Goal: Task Accomplishment & Management: Complete application form

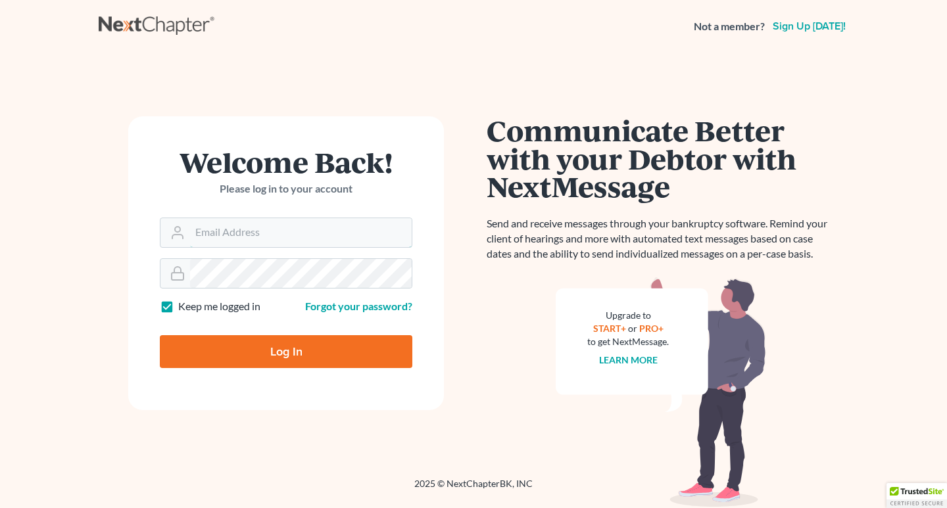
type input "4937983"
click at [287, 347] on input "Log In" at bounding box center [286, 351] width 253 height 33
type input "Thinking..."
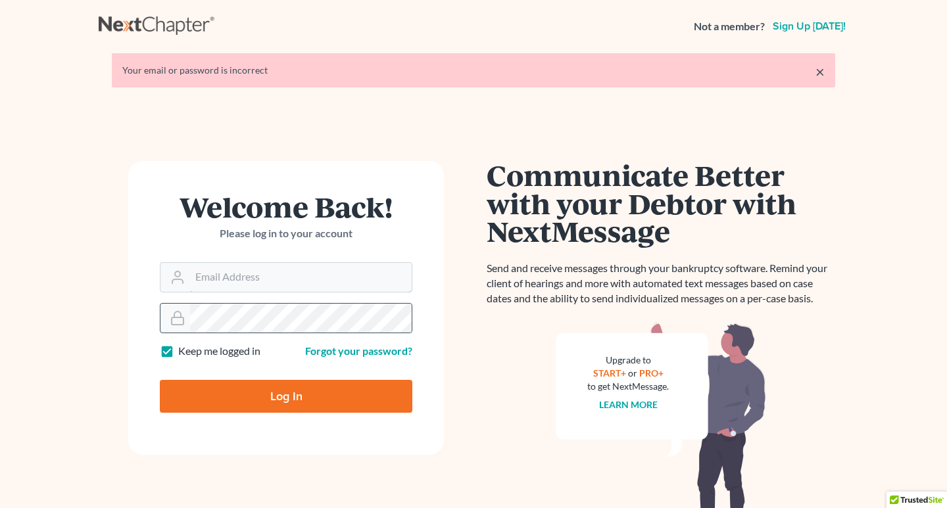
type input "4937983"
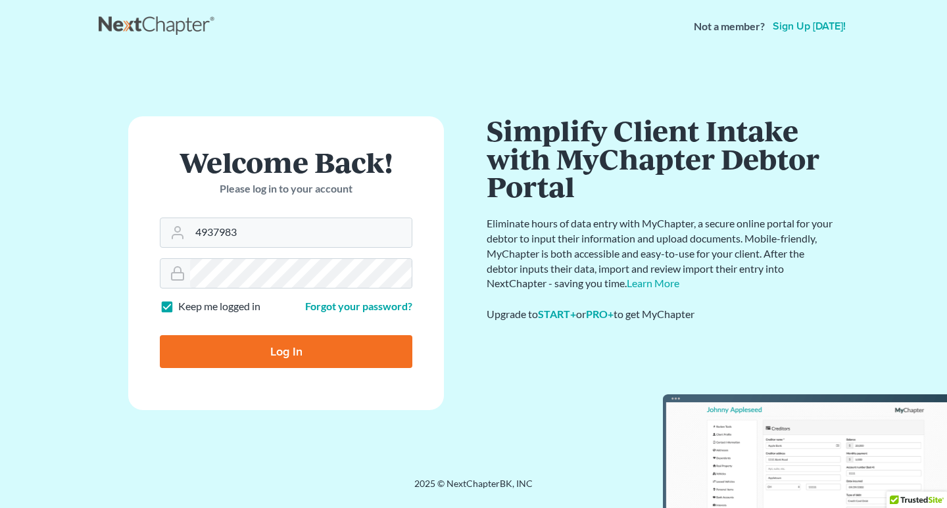
click at [581, 402] on div "Communicate Better with your Debtor with NextMessage Send and receive messages …" at bounding box center [661, 259] width 349 height 287
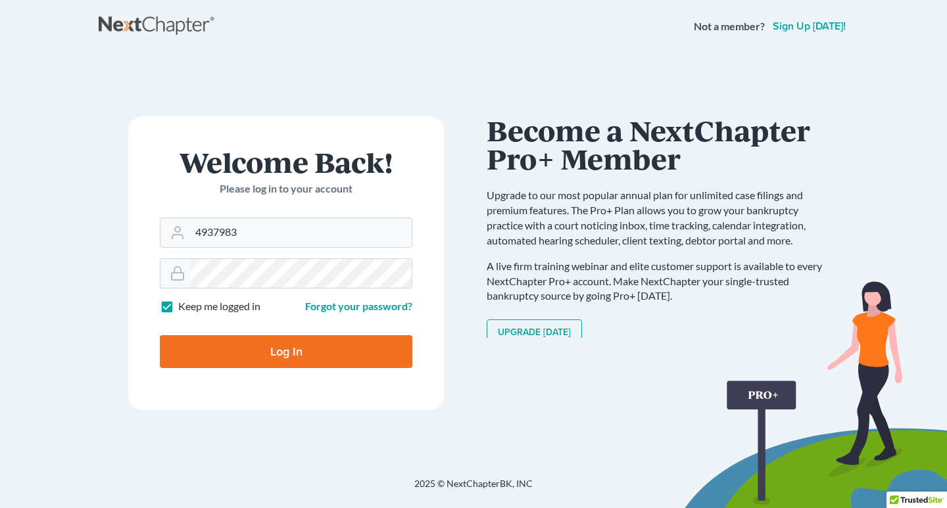
click at [286, 350] on input "Log In" at bounding box center [286, 351] width 253 height 33
type input "Thinking..."
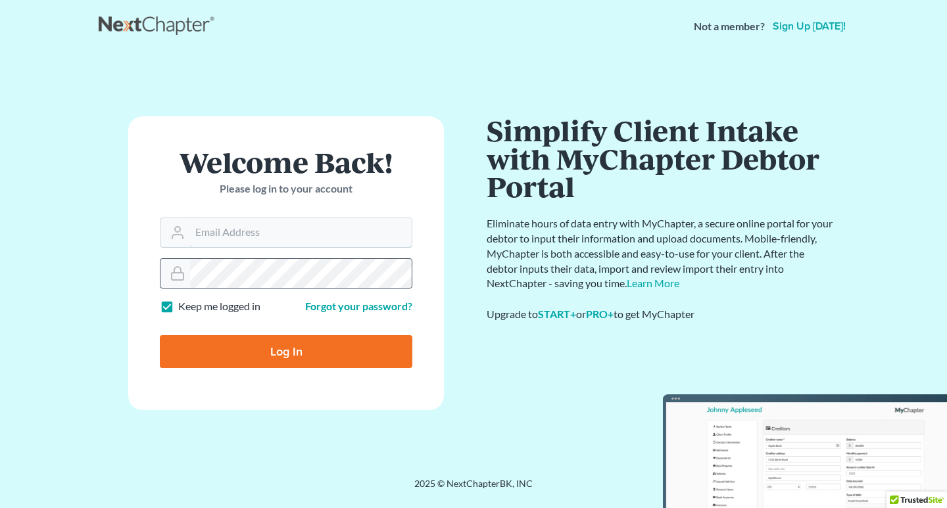
type input "4937983"
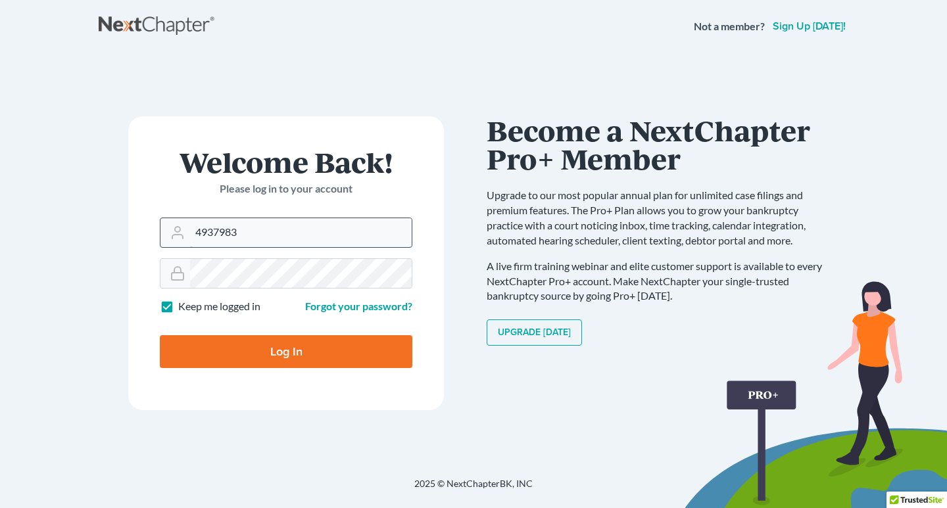
click at [237, 233] on input "4937983" at bounding box center [301, 232] width 222 height 29
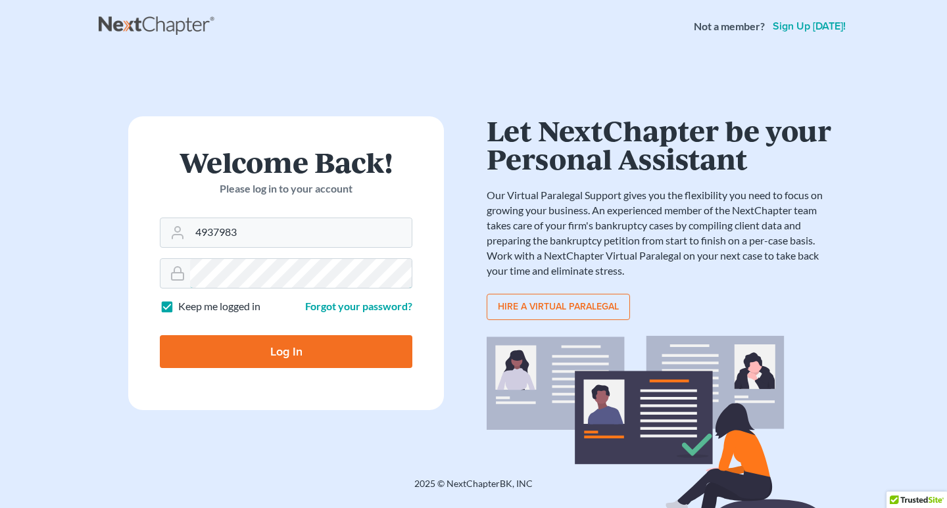
click at [189, 254] on form "Welcome Back! Please log in to your account Email Address 4937983 Password Keep…" at bounding box center [286, 263] width 316 height 294
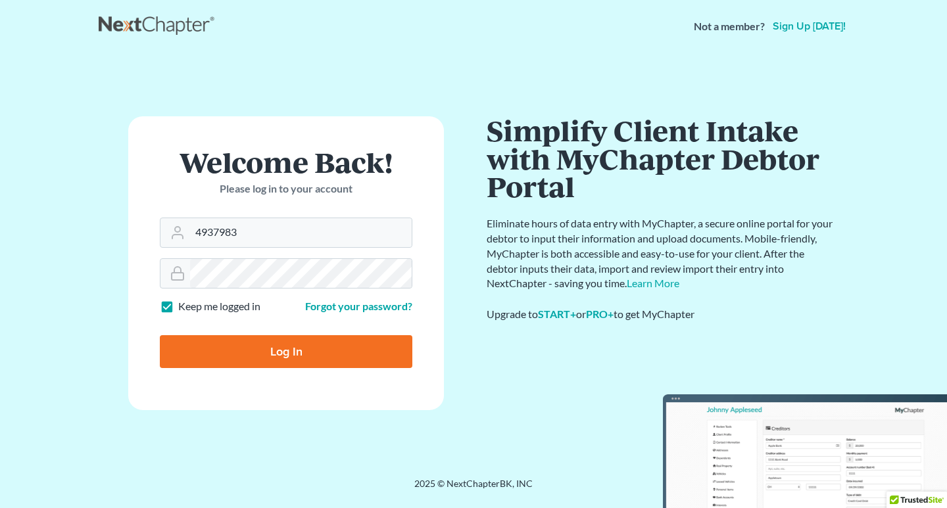
click at [178, 310] on label "Keep me logged in" at bounding box center [219, 306] width 82 height 15
click at [183, 308] on input "Keep me logged in" at bounding box center [187, 303] width 9 height 9
checkbox input "false"
click at [281, 352] on input "Log In" at bounding box center [286, 351] width 253 height 33
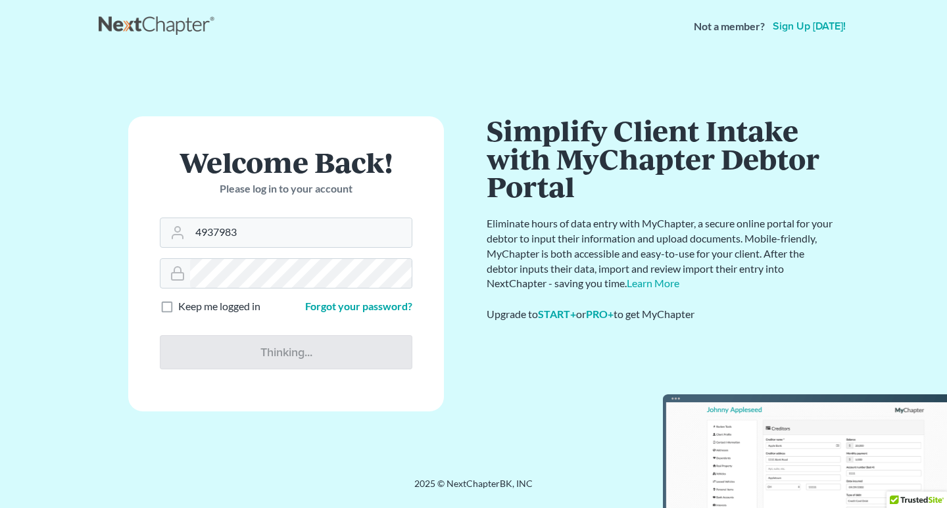
type input "Thinking..."
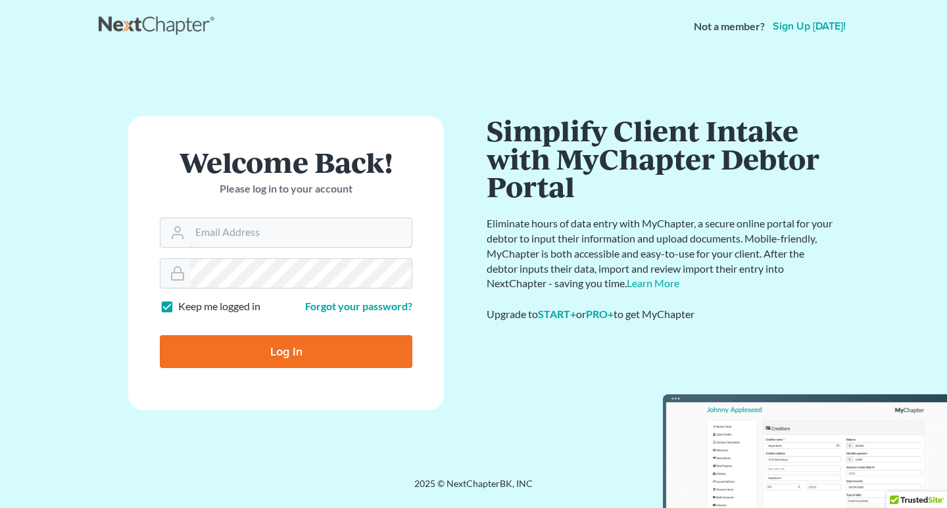
type input "4937983"
click at [178, 308] on label "Keep me logged in" at bounding box center [219, 306] width 82 height 15
click at [183, 308] on input "Keep me logged in" at bounding box center [187, 303] width 9 height 9
checkbox input "false"
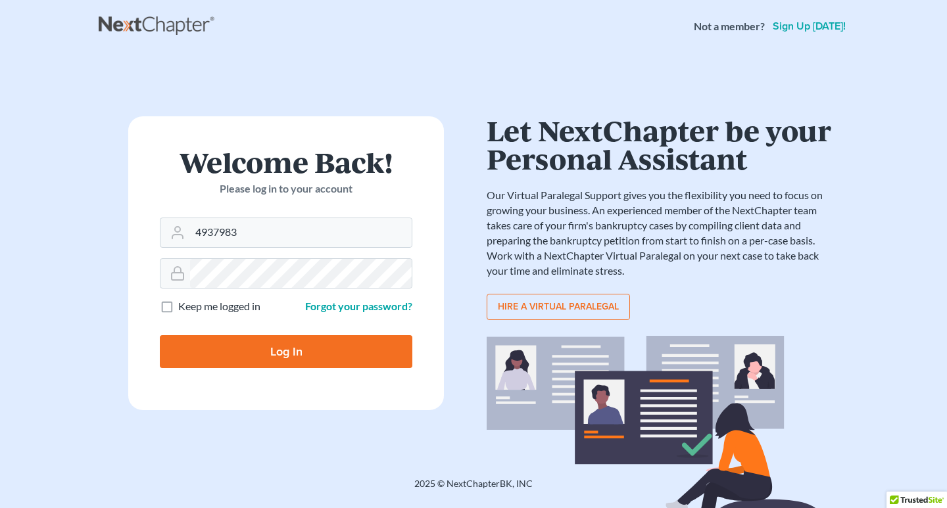
drag, startPoint x: 227, startPoint y: 356, endPoint x: 206, endPoint y: 345, distance: 23.5
click at [224, 352] on input "Log In" at bounding box center [286, 351] width 253 height 33
type input "Thinking..."
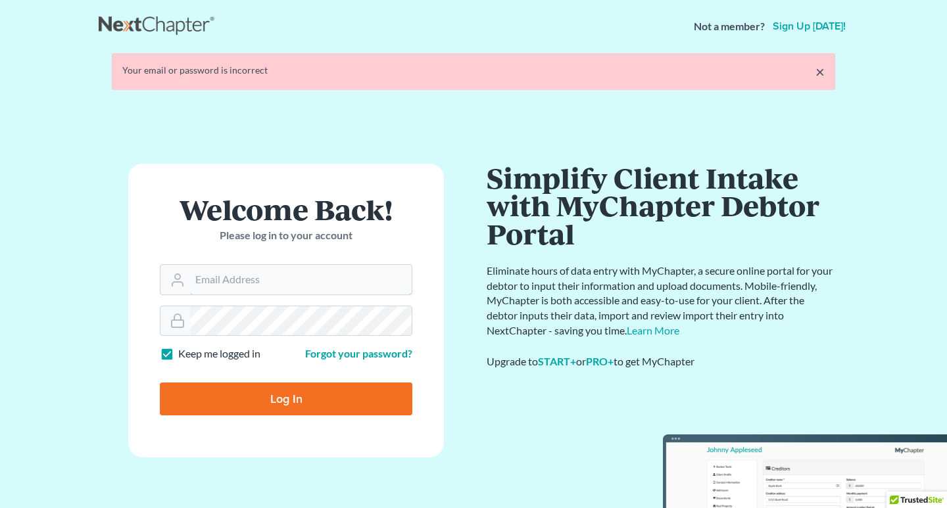
type input "4937983"
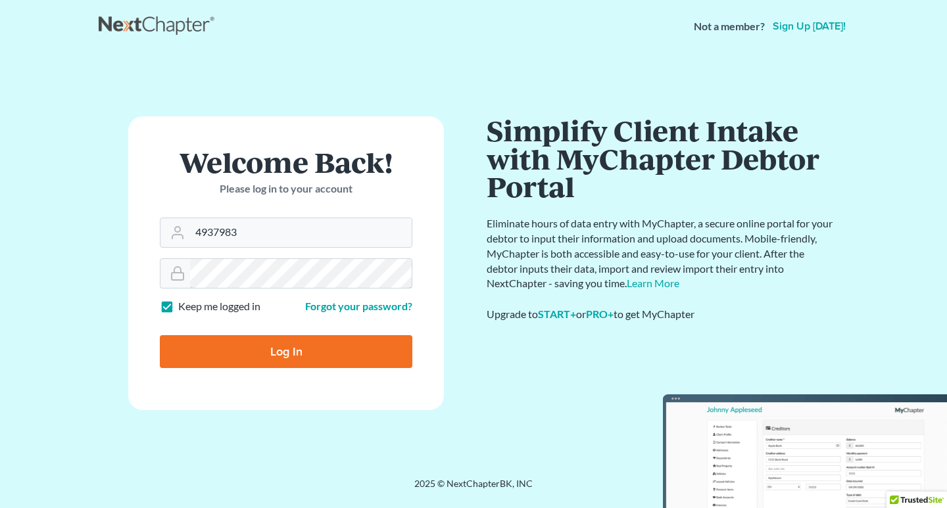
click at [275, 318] on form "Welcome Back! Please log in to your account Email Address 4937983 Password Keep…" at bounding box center [286, 263] width 316 height 294
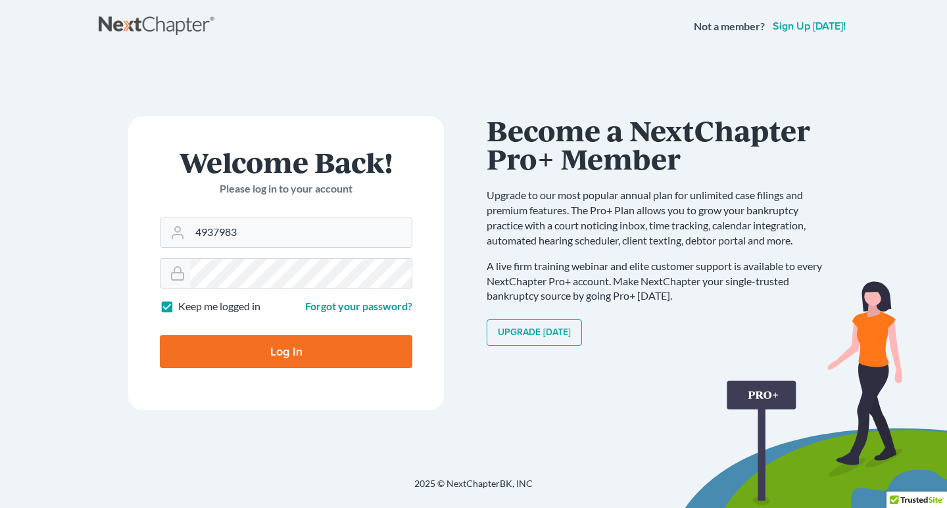
click at [350, 412] on div "Welcome Back! Please log in to your account Email Address 4937983 Password Keep…" at bounding box center [286, 265] width 375 height 298
click at [368, 305] on link "Forgot your password?" at bounding box center [358, 306] width 107 height 12
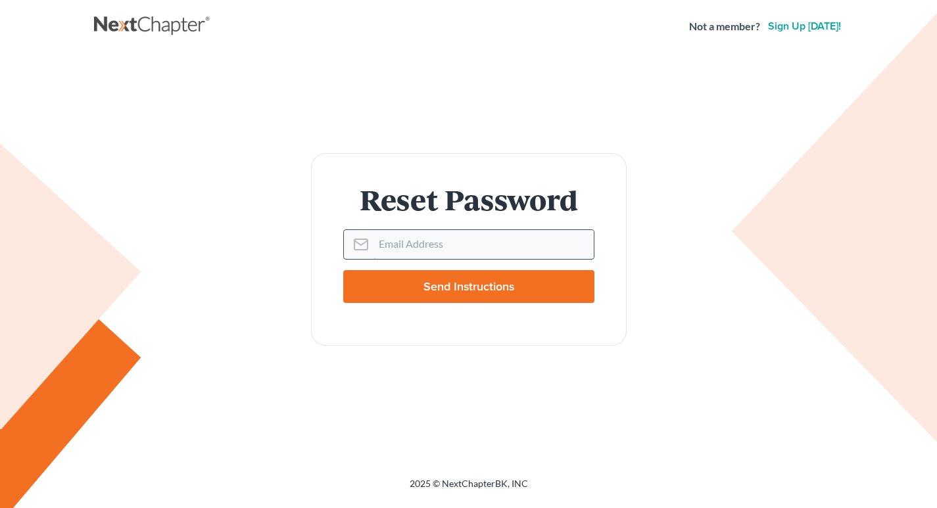
click at [379, 247] on input "Email Address" at bounding box center [484, 244] width 220 height 29
type input "C"
click at [702, 235] on div "Reset Password Email Address Send Instructions" at bounding box center [469, 249] width 737 height 193
click at [379, 245] on input "Email Address" at bounding box center [484, 244] width 220 height 29
type input "[EMAIL_ADDRESS][DOMAIN_NAME]"
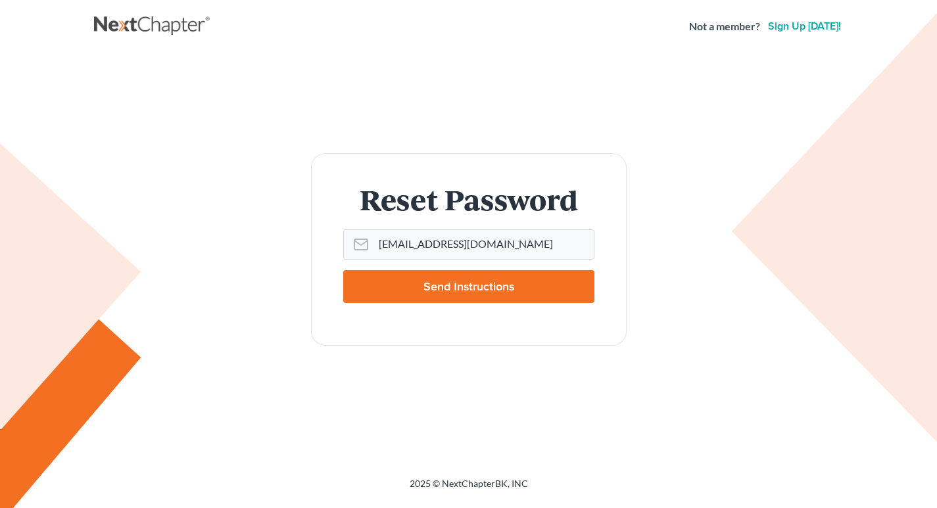
click at [473, 287] on input "Send Instructions" at bounding box center [468, 286] width 251 height 33
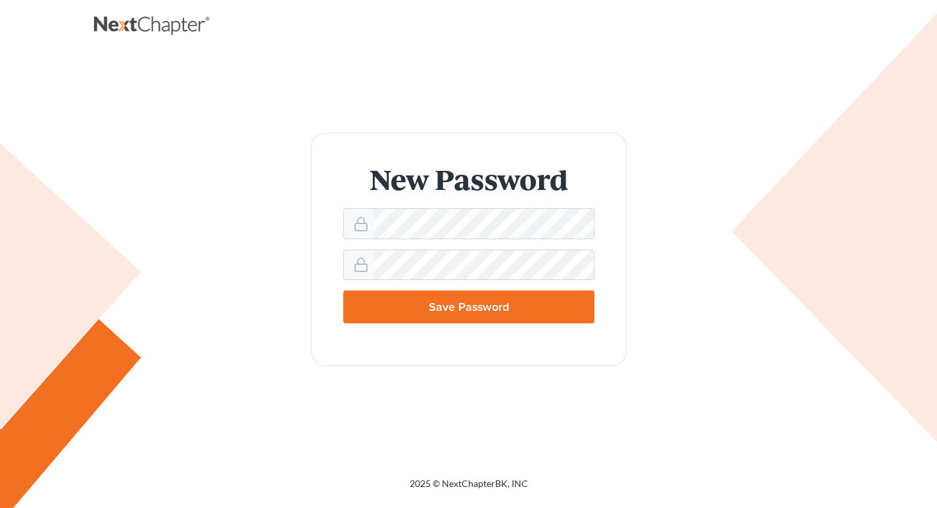
click at [403, 310] on input "Save Password" at bounding box center [468, 307] width 251 height 33
type input "Thinking..."
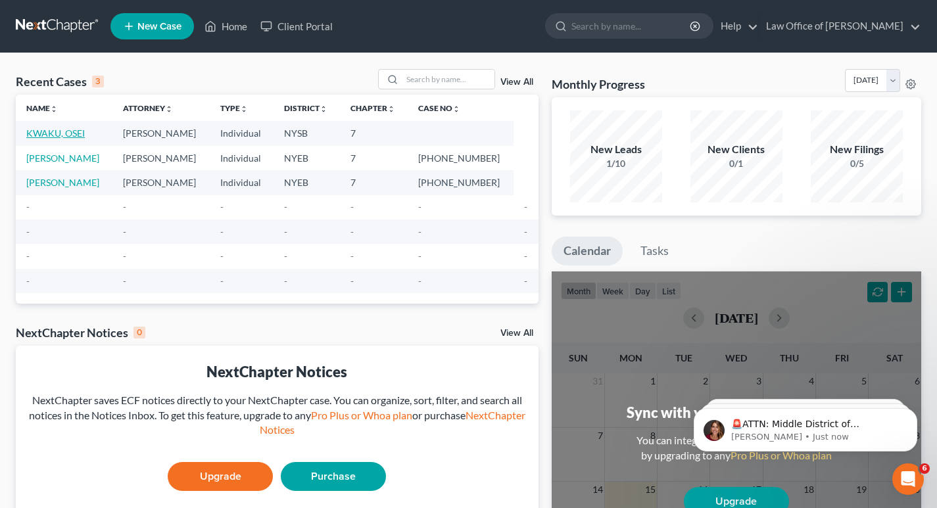
click at [57, 131] on link "KWAKU, OSEI" at bounding box center [55, 133] width 59 height 11
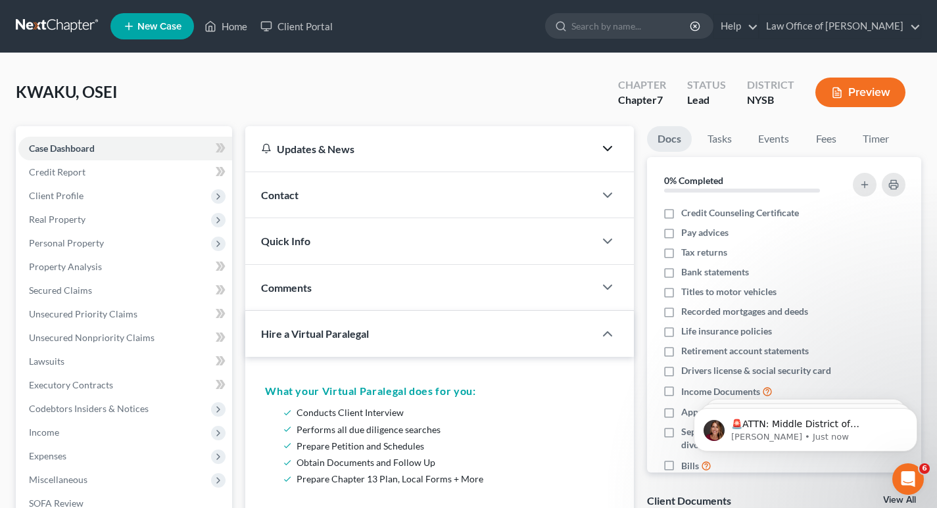
click at [610, 148] on polyline "button" at bounding box center [608, 149] width 8 height 4
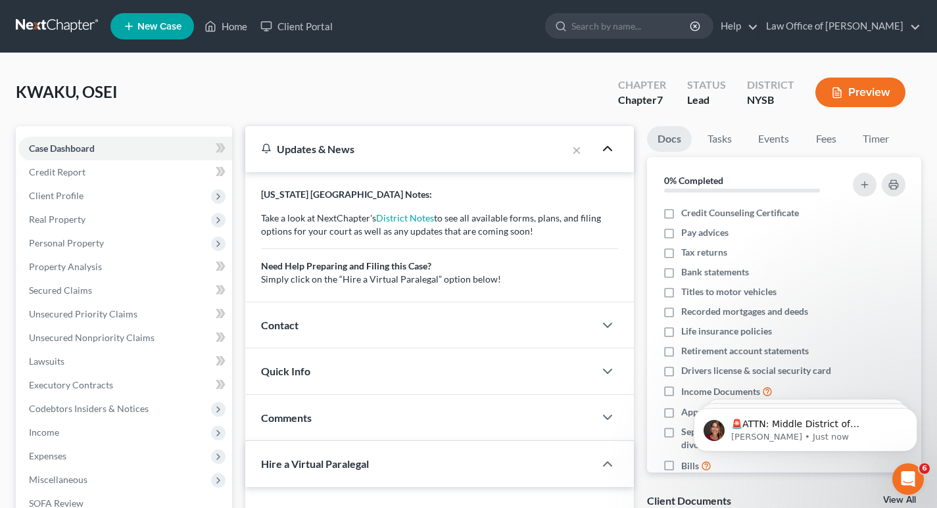
click at [608, 150] on icon "button" at bounding box center [608, 149] width 16 height 16
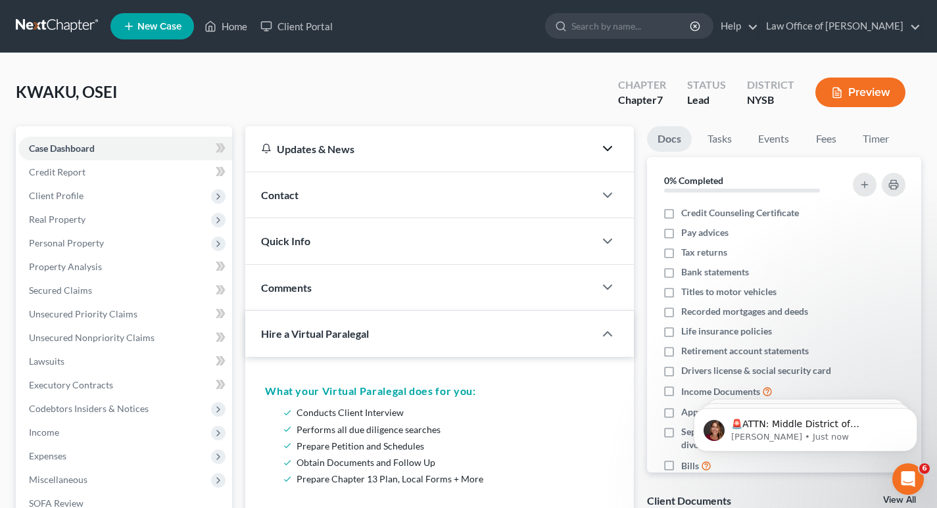
click at [287, 191] on span "Contact" at bounding box center [279, 195] width 37 height 12
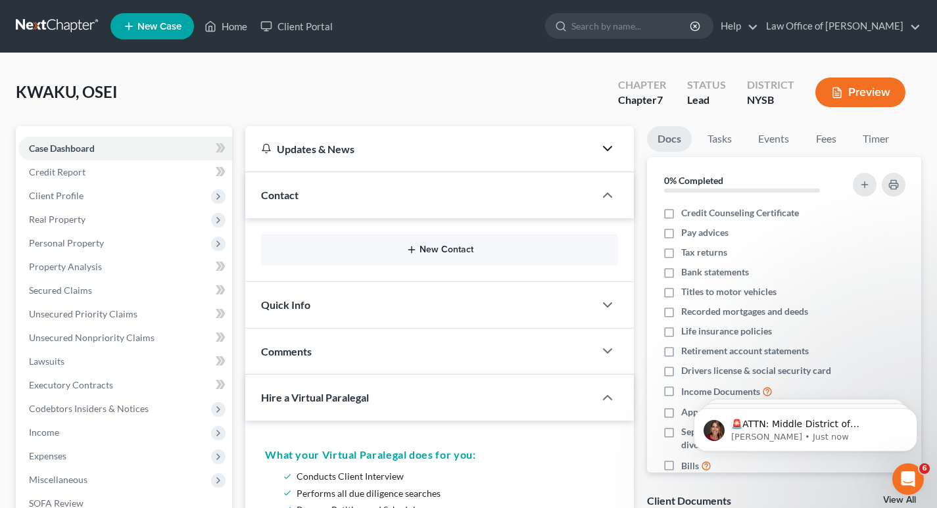
click at [436, 248] on button "New Contact" at bounding box center [440, 250] width 336 height 11
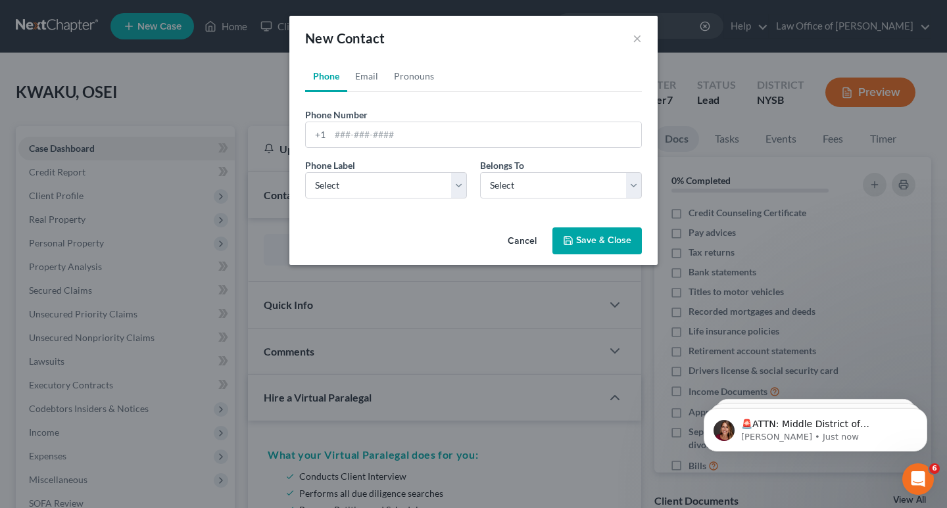
click at [528, 241] on button "Cancel" at bounding box center [522, 242] width 50 height 26
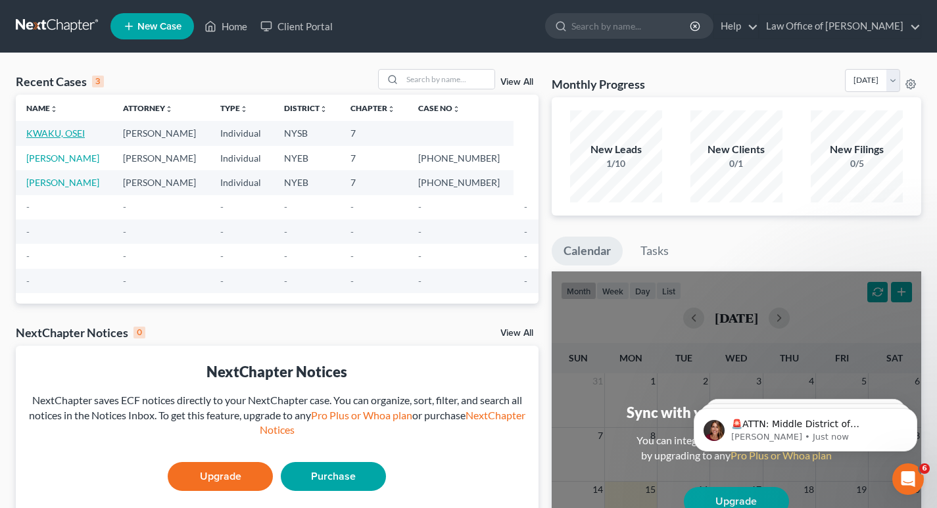
click at [53, 131] on link "KWAKU, OSEI" at bounding box center [55, 133] width 59 height 11
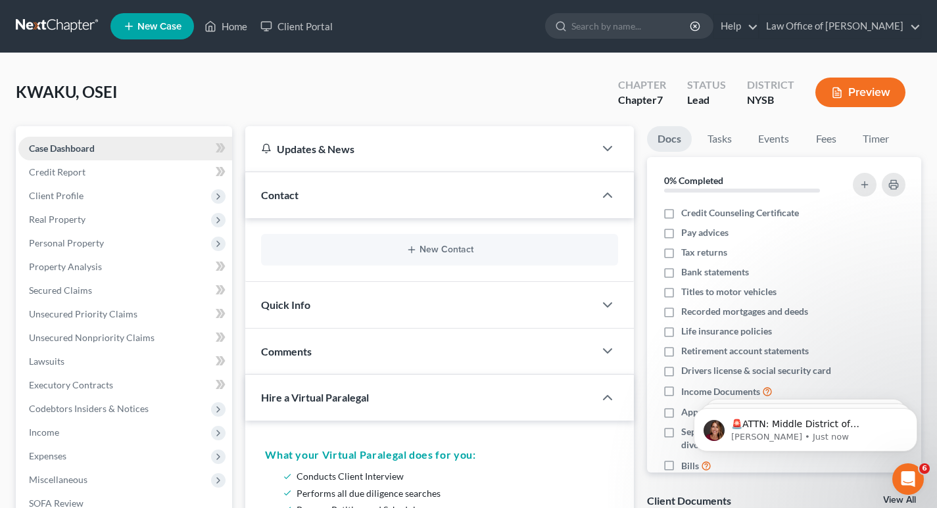
click at [63, 146] on span "Case Dashboard" at bounding box center [62, 148] width 66 height 11
click at [322, 146] on div "Updates & News" at bounding box center [420, 149] width 318 height 14
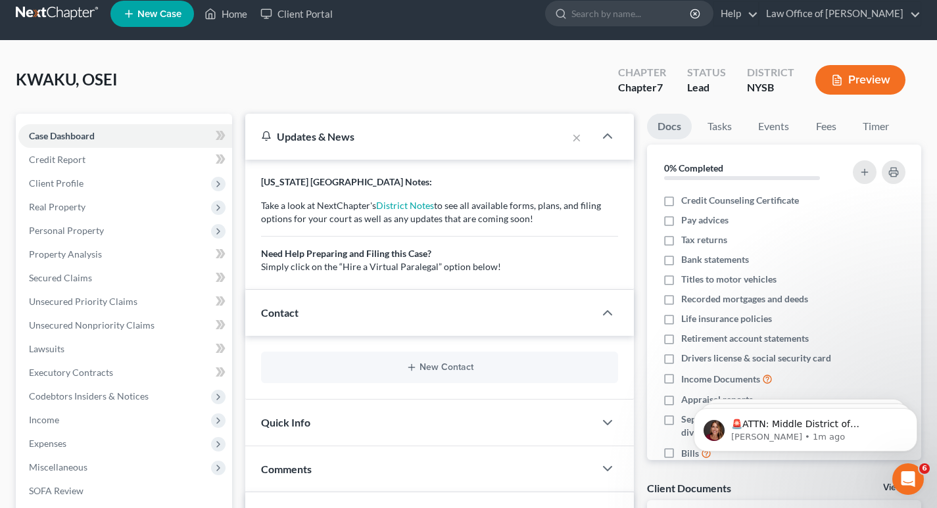
scroll to position [9, 0]
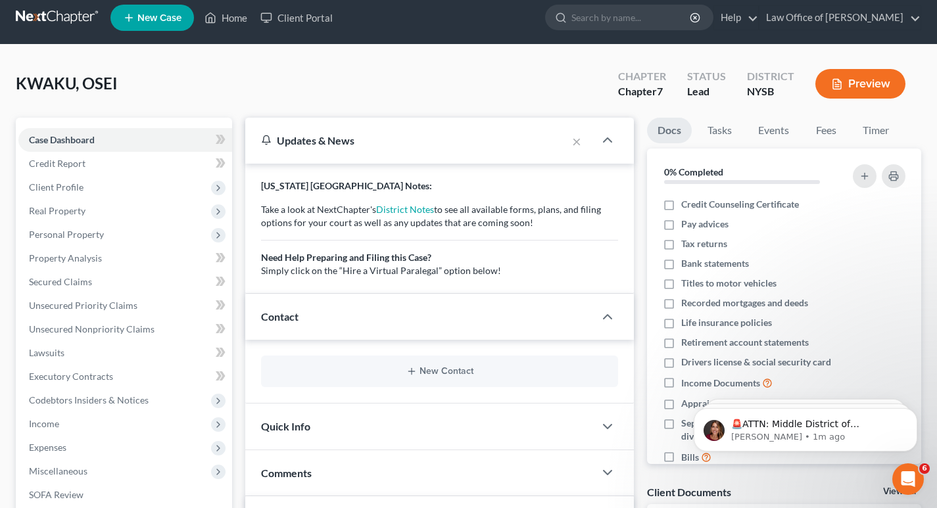
click at [301, 315] on div "Contact" at bounding box center [419, 316] width 349 height 45
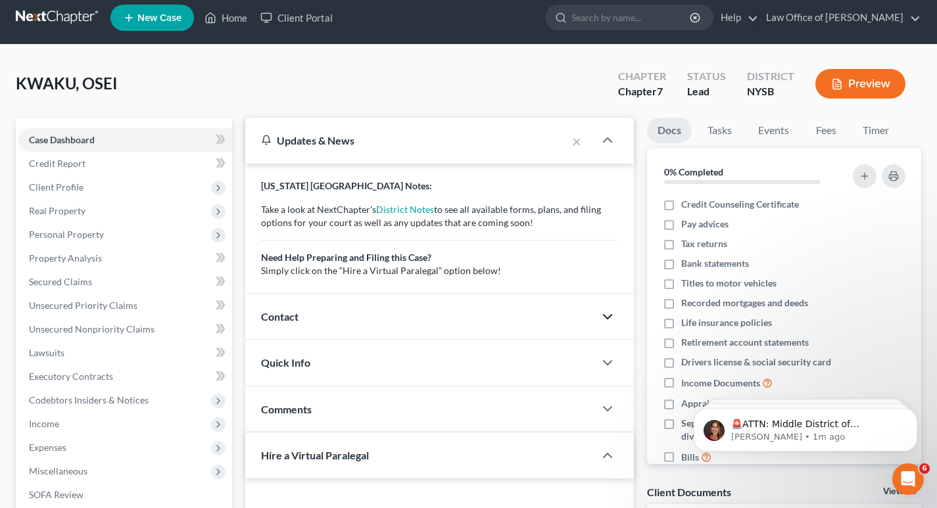
click at [606, 315] on icon "button" at bounding box center [608, 317] width 16 height 16
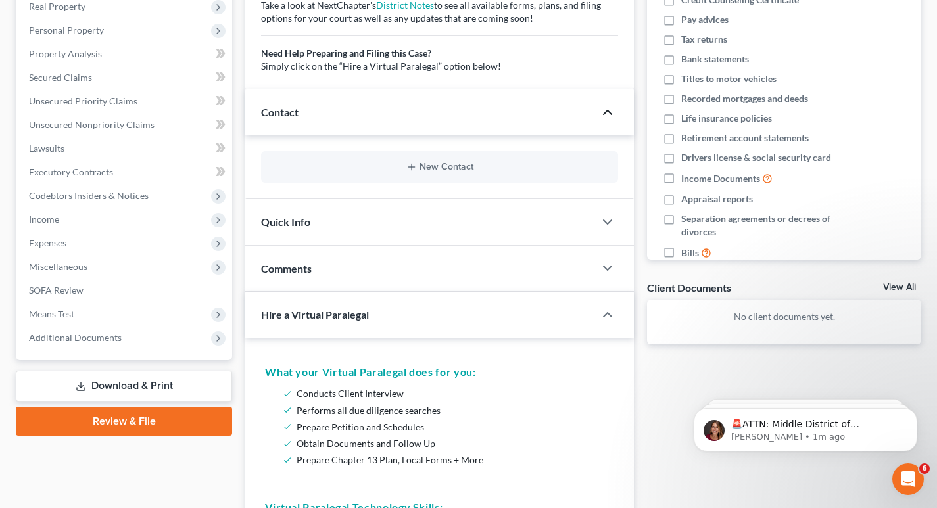
scroll to position [262, 0]
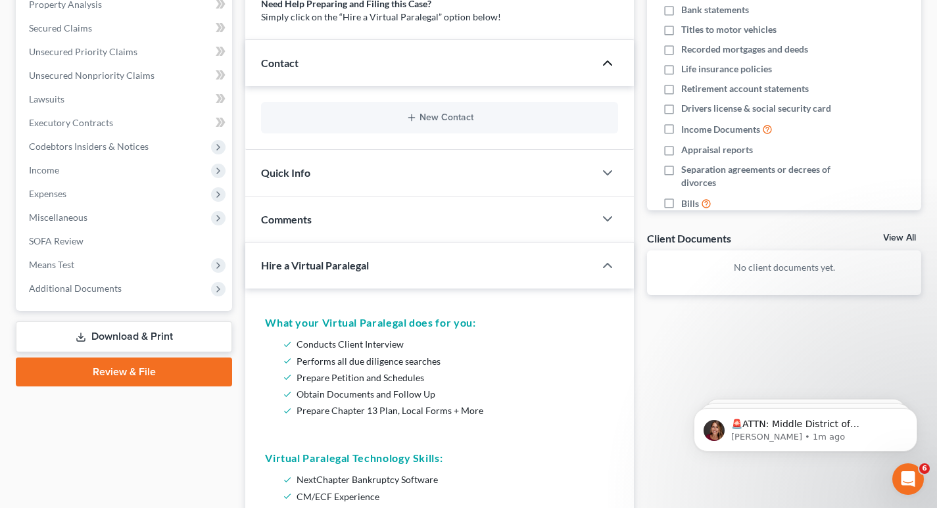
click at [290, 170] on span "Quick Info" at bounding box center [285, 172] width 49 height 12
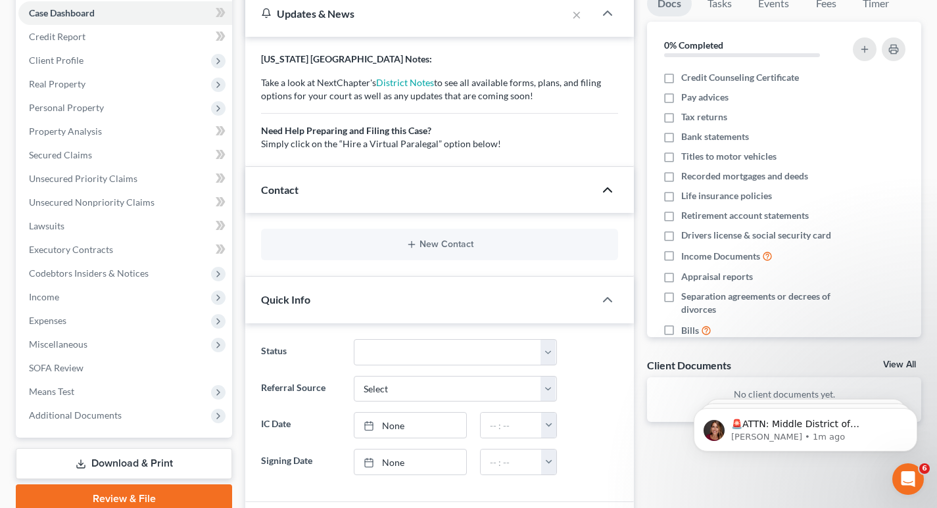
scroll to position [0, 0]
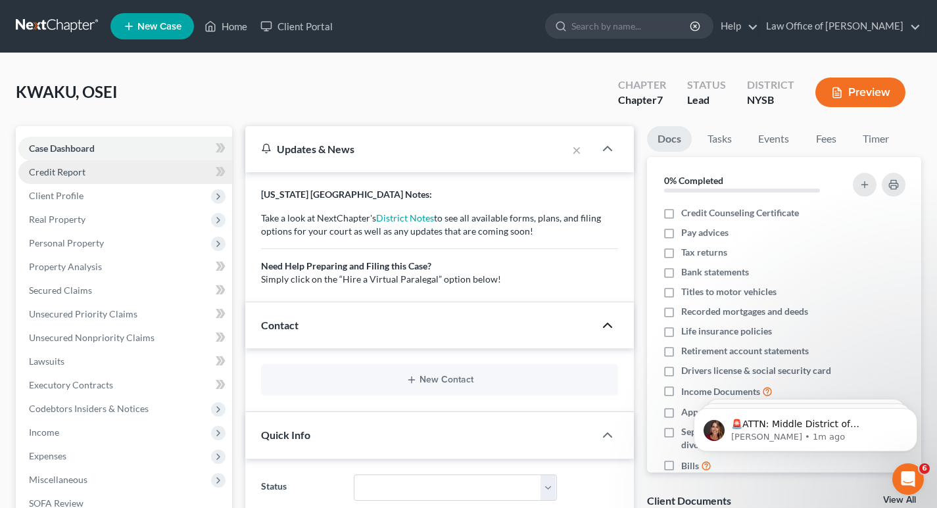
click at [88, 167] on link "Credit Report" at bounding box center [125, 172] width 214 height 24
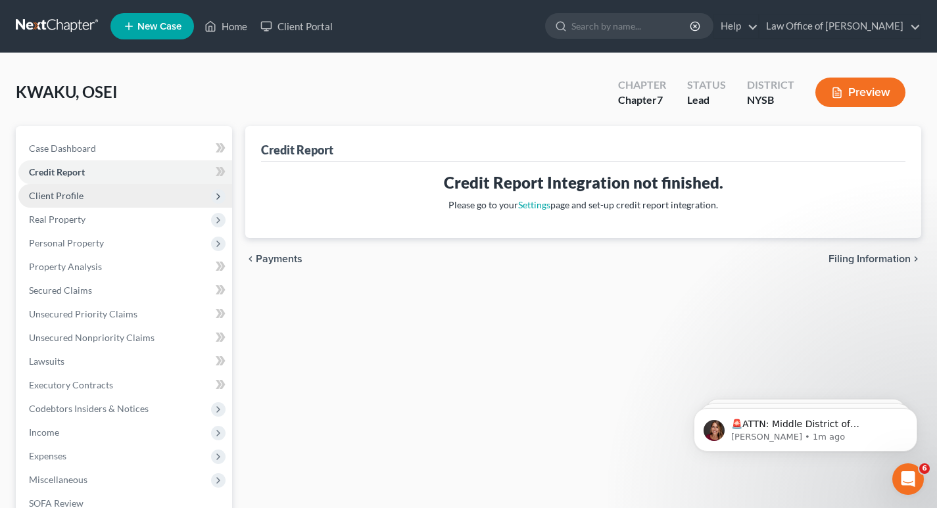
click at [66, 195] on span "Client Profile" at bounding box center [56, 195] width 55 height 11
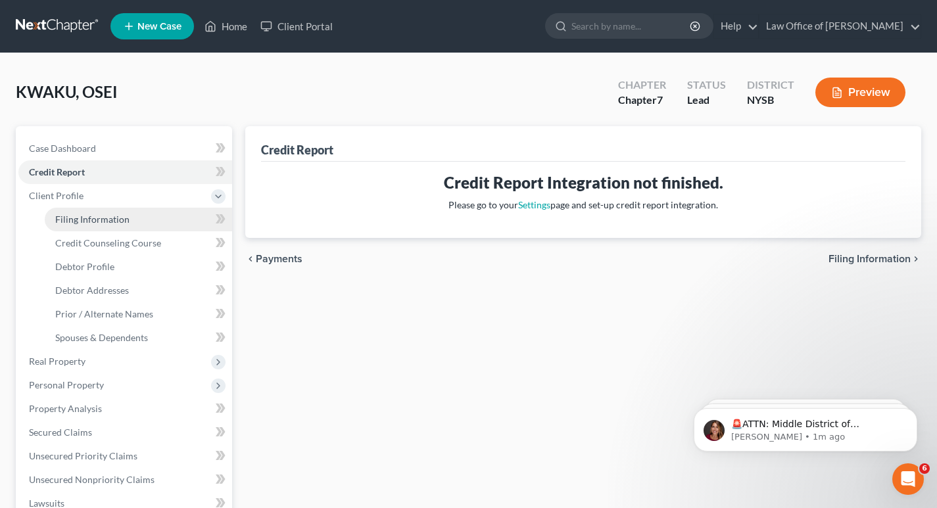
click at [108, 220] on span "Filing Information" at bounding box center [92, 219] width 74 height 11
select select "1"
select select "0"
select select "35"
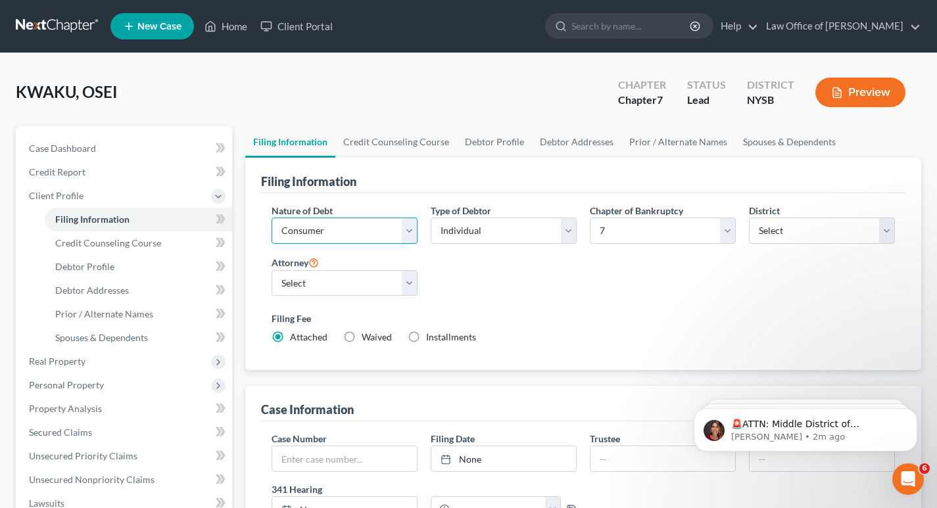
click at [412, 232] on select "Select Business Consumer Other" at bounding box center [345, 231] width 146 height 26
click at [272, 218] on select "Select Business Consumer Other" at bounding box center [345, 231] width 146 height 26
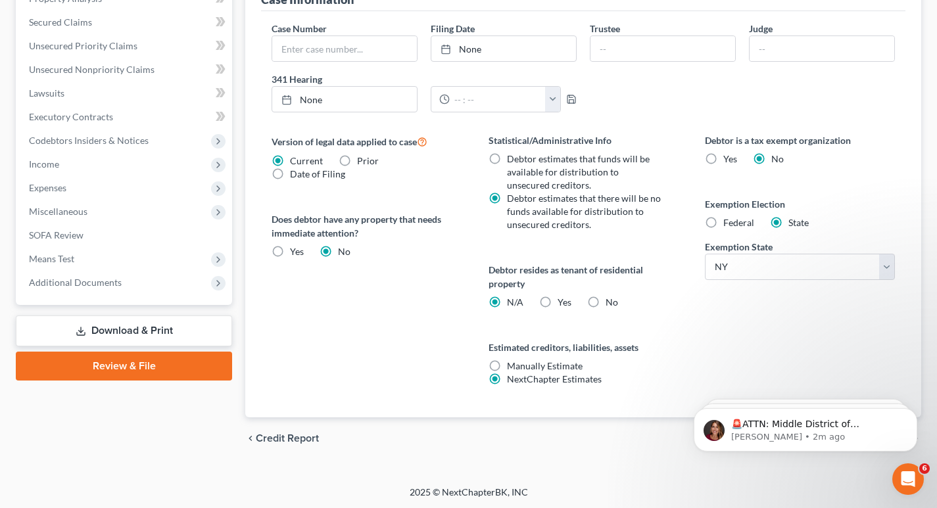
scroll to position [412, 0]
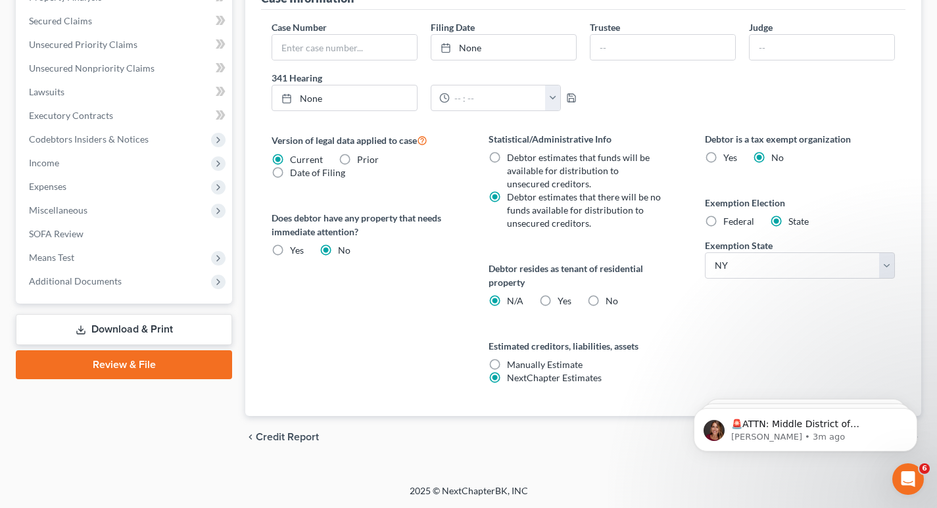
click at [558, 301] on label "Yes Yes" at bounding box center [565, 301] width 14 height 13
click at [563, 301] on input "Yes Yes" at bounding box center [567, 299] width 9 height 9
radio input "true"
radio input "false"
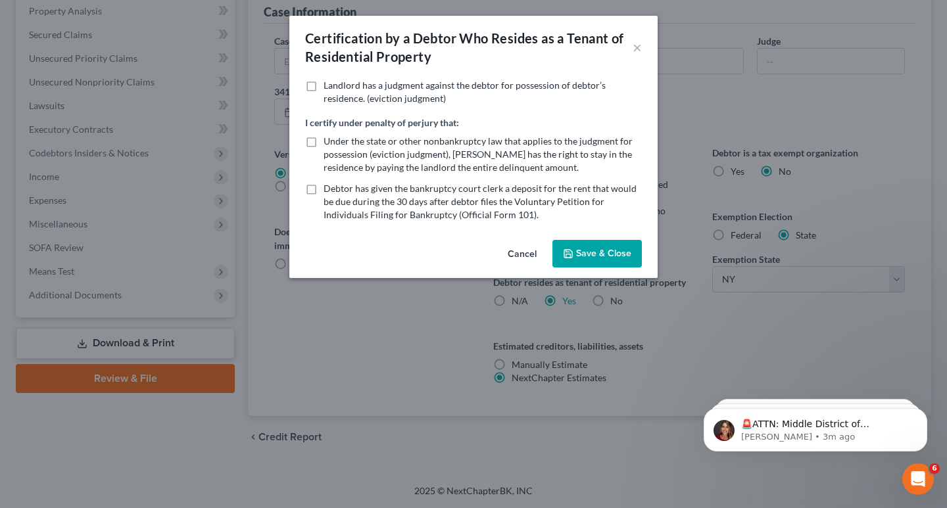
click at [520, 253] on button "Cancel" at bounding box center [522, 254] width 50 height 26
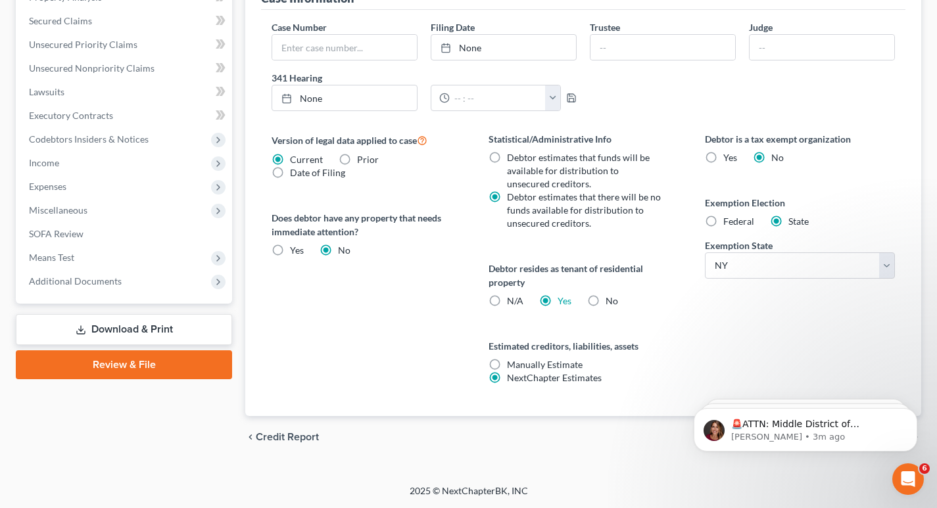
click at [723, 222] on label "Federal" at bounding box center [738, 221] width 31 height 13
click at [729, 222] on input "Federal" at bounding box center [733, 219] width 9 height 9
radio input "true"
click at [788, 221] on label "State" at bounding box center [798, 221] width 20 height 13
click at [794, 221] on input "State" at bounding box center [798, 219] width 9 height 9
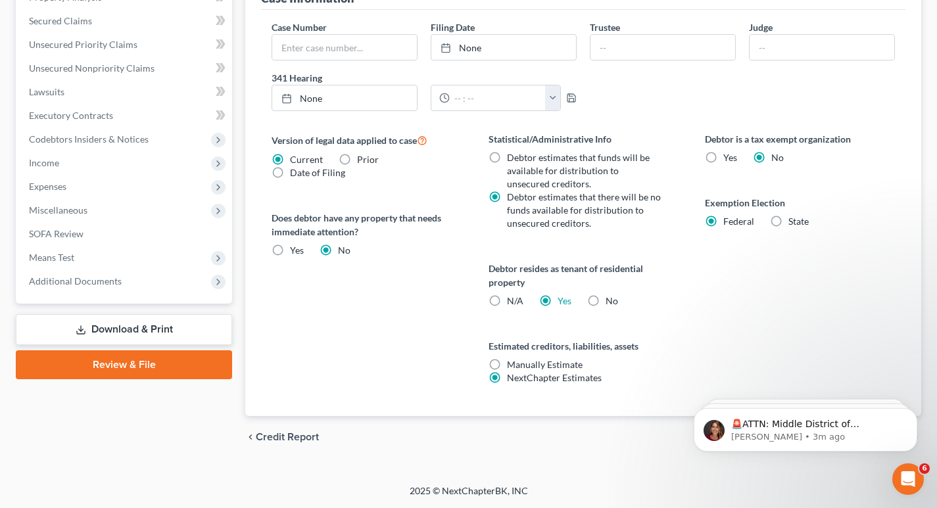
radio input "true"
radio input "false"
select select "35"
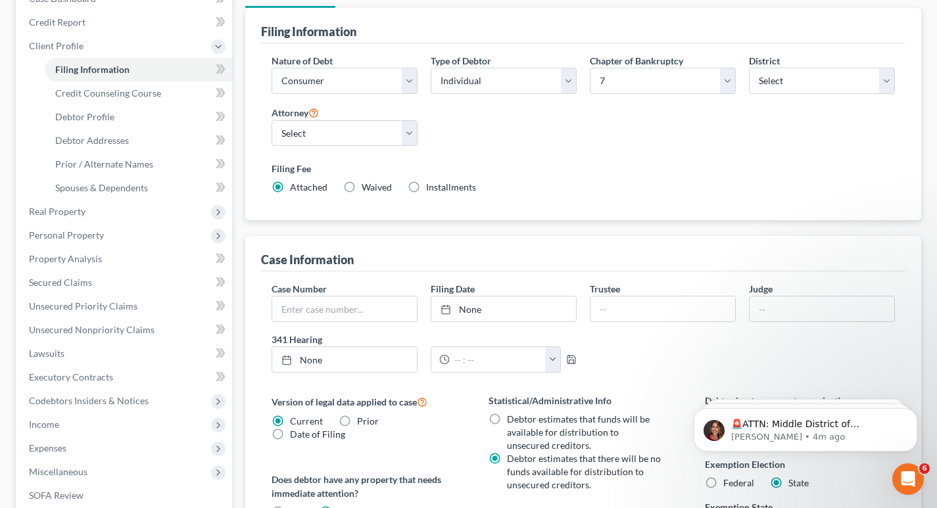
scroll to position [149, 0]
click at [127, 94] on span "Credit Counseling Course" at bounding box center [108, 94] width 106 height 11
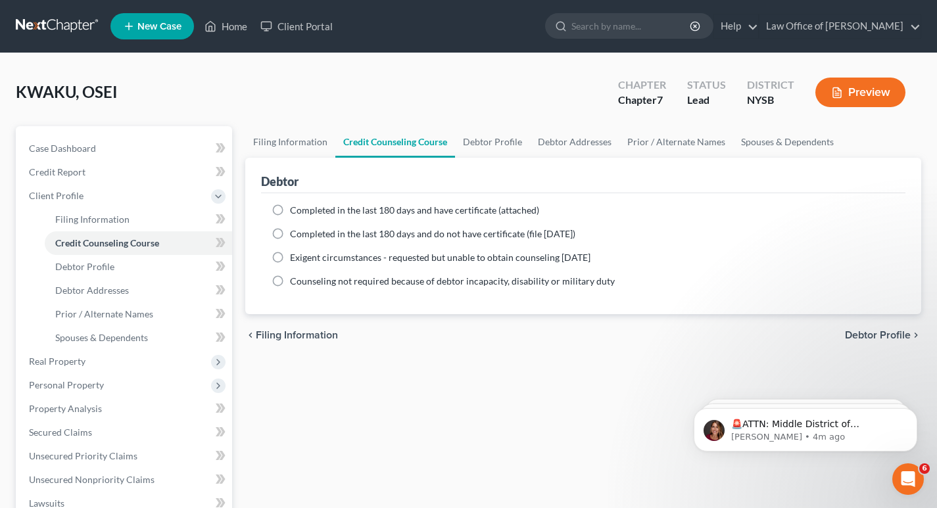
click at [290, 210] on label "Completed in the last 180 days and have certificate (attached)" at bounding box center [414, 210] width 249 height 13
click at [295, 210] on input "Completed in the last 180 days and have certificate (attached)" at bounding box center [299, 208] width 9 height 9
radio input "true"
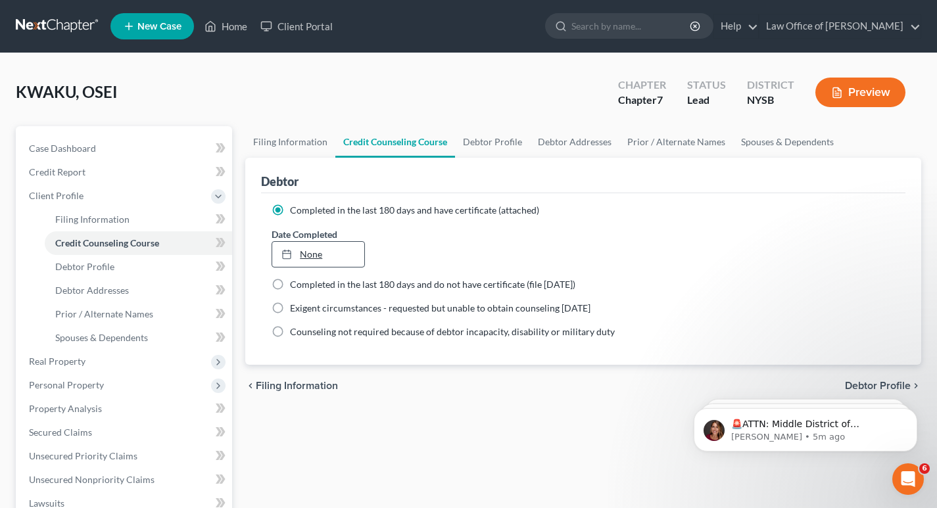
type input "[DATE]"
click at [285, 253] on icon at bounding box center [286, 254] width 11 height 11
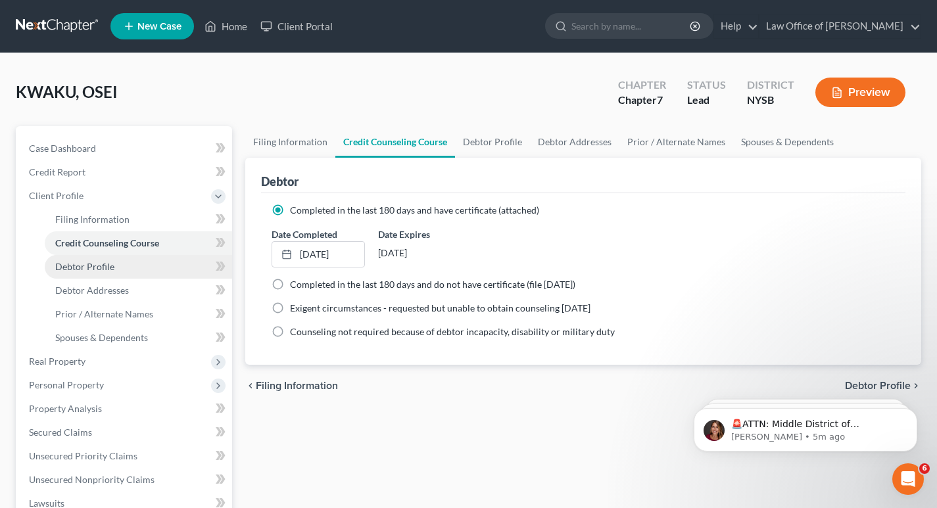
click at [87, 266] on span "Debtor Profile" at bounding box center [84, 266] width 59 height 11
select select "0"
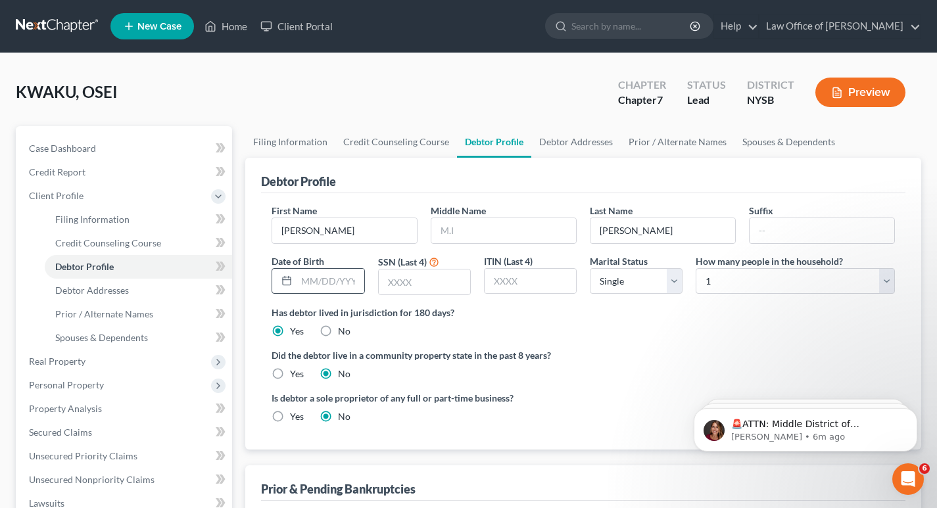
click at [287, 279] on icon at bounding box center [286, 281] width 11 height 11
click at [295, 282] on div at bounding box center [284, 281] width 24 height 25
click at [299, 279] on input "text" at bounding box center [330, 281] width 67 height 25
click at [310, 282] on input "0505" at bounding box center [330, 281] width 67 height 25
click at [327, 286] on input "05/05" at bounding box center [330, 281] width 67 height 25
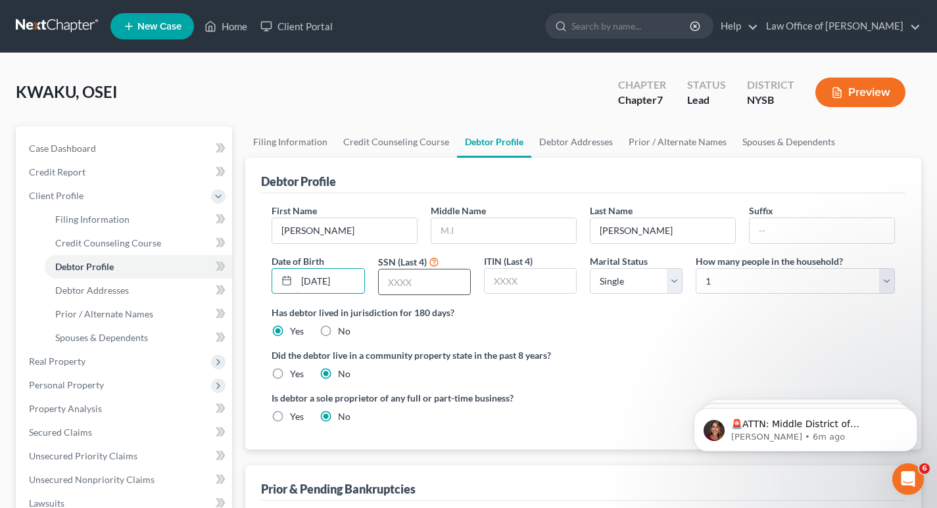
type input "[DATE]"
click at [412, 283] on input "text" at bounding box center [424, 282] width 91 height 25
type input "2"
type input "2685"
click at [671, 279] on select "Select Single Married Separated Divorced Widowed" at bounding box center [636, 281] width 93 height 26
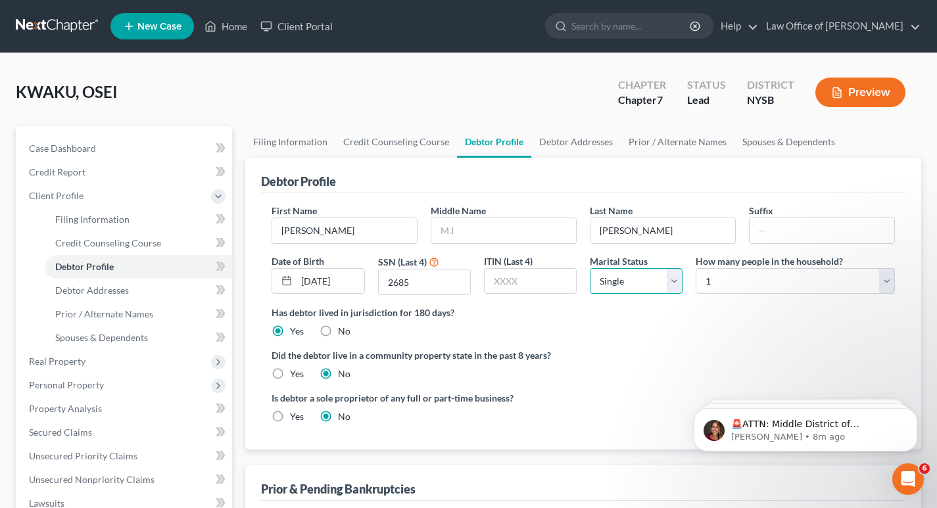
select select "1"
click at [590, 268] on select "Select Single Married Separated Divorced Widowed" at bounding box center [636, 281] width 93 height 26
click at [885, 282] on select "Select 1 2 3 4 5 6 7 8 9 10 11 12 13 14 15 16 17 18 19 20" at bounding box center [795, 281] width 199 height 26
select select "1"
click at [696, 268] on select "Select 1 2 3 4 5 6 7 8 9 10 11 12 13 14 15 16 17 18 19 20" at bounding box center [795, 281] width 199 height 26
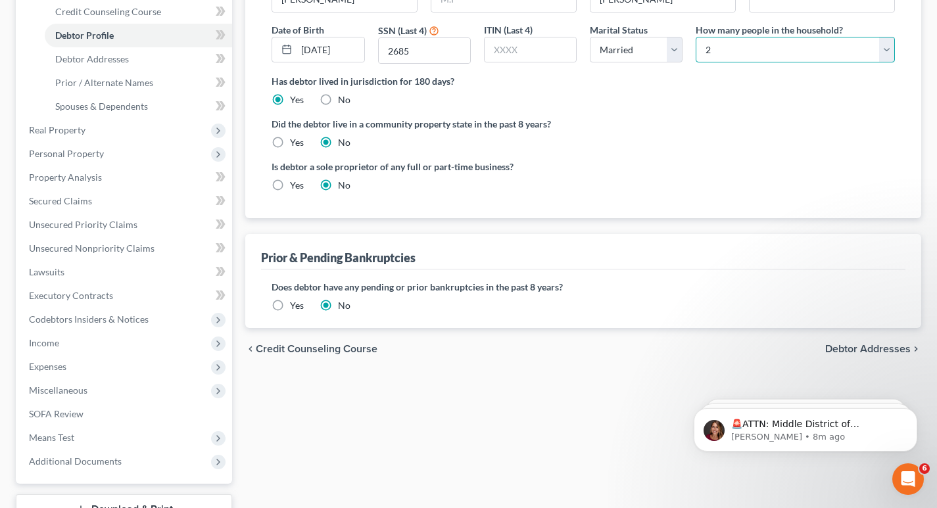
scroll to position [241, 0]
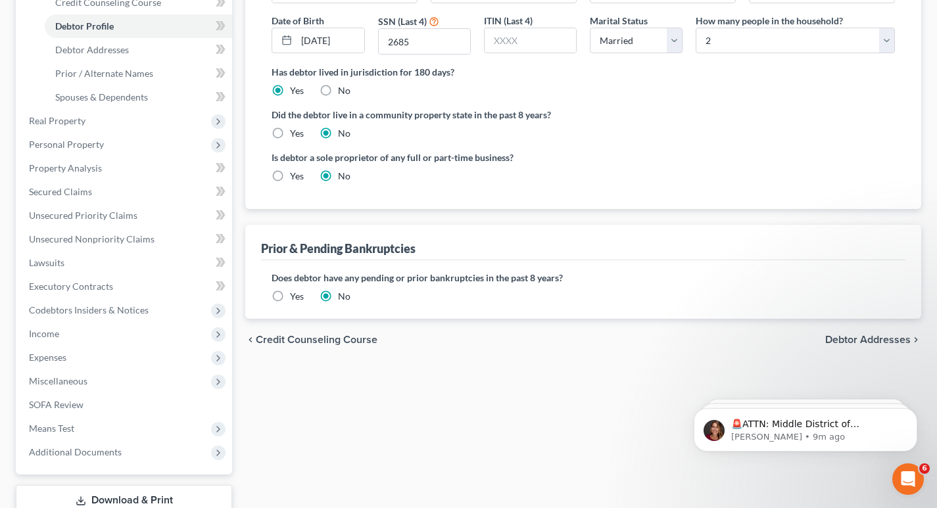
click at [290, 297] on label "Yes" at bounding box center [297, 296] width 14 height 13
click at [295, 297] on input "Yes" at bounding box center [299, 294] width 9 height 9
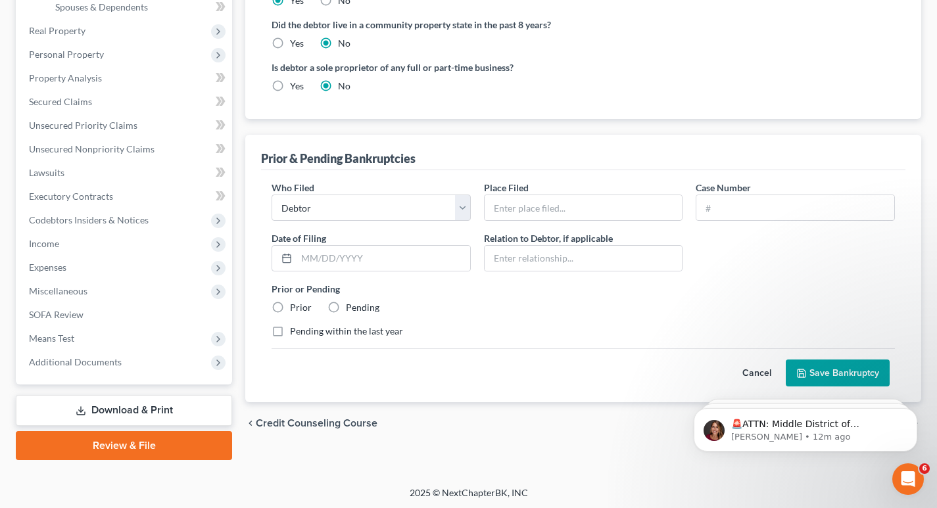
scroll to position [333, 0]
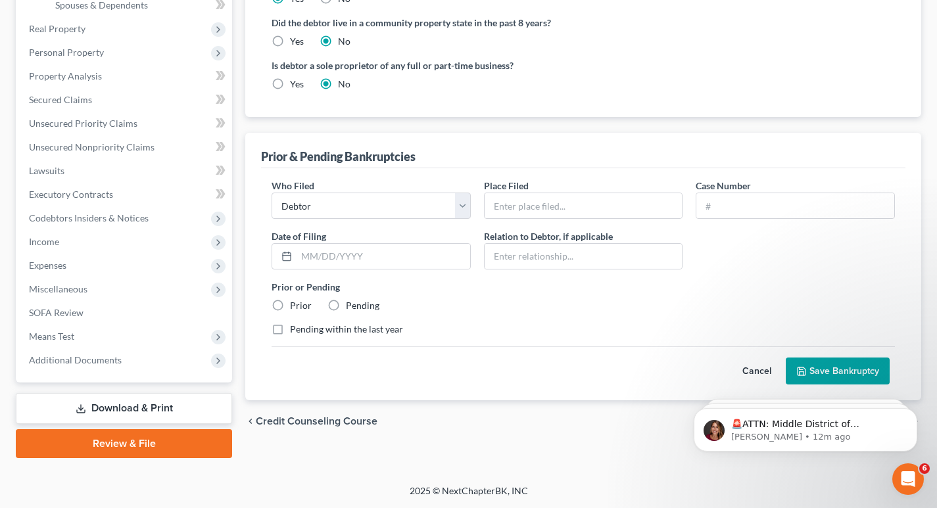
click at [827, 370] on button "Save Bankruptcy" at bounding box center [838, 372] width 104 height 28
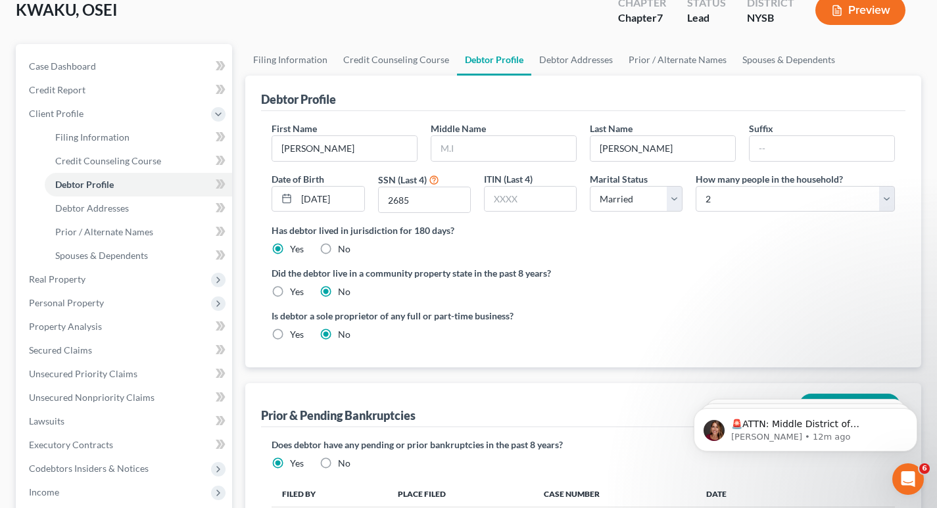
scroll to position [61, 0]
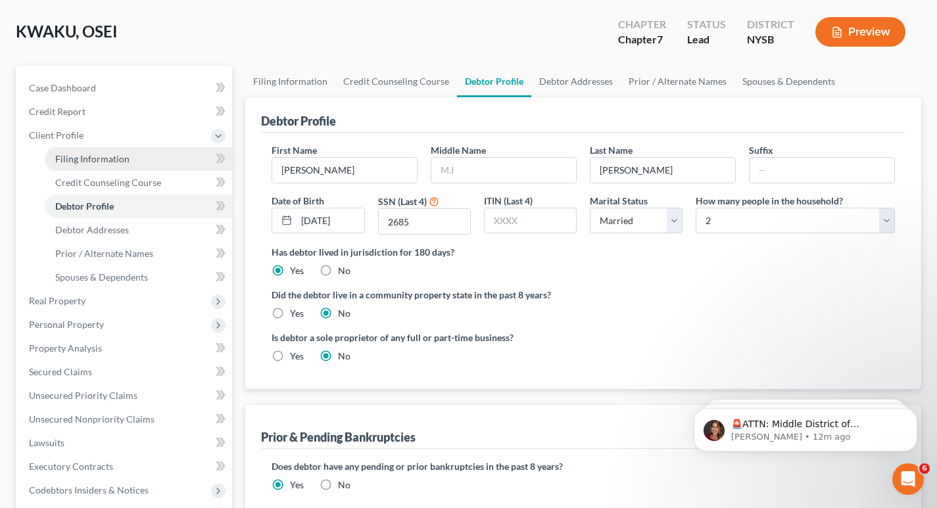
click at [90, 158] on span "Filing Information" at bounding box center [92, 158] width 74 height 11
select select "1"
select select "0"
select select "55"
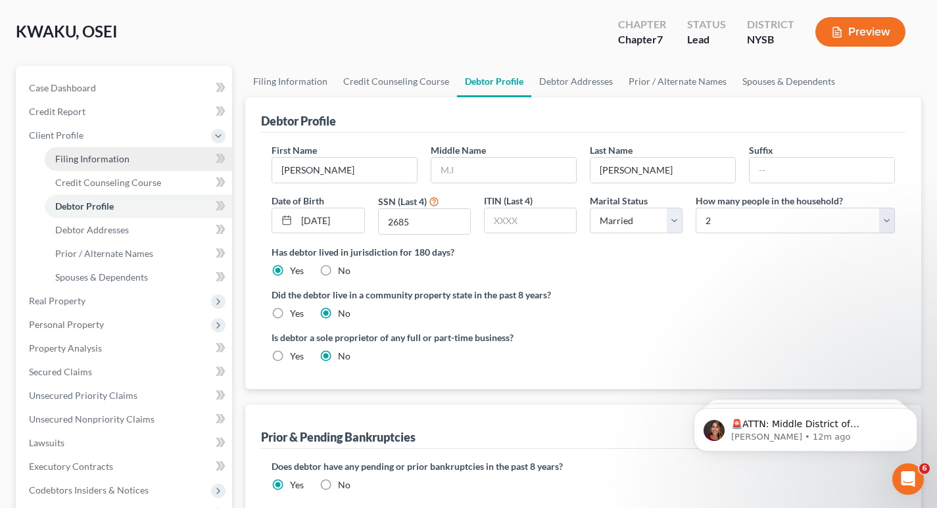
select select "0"
select select "35"
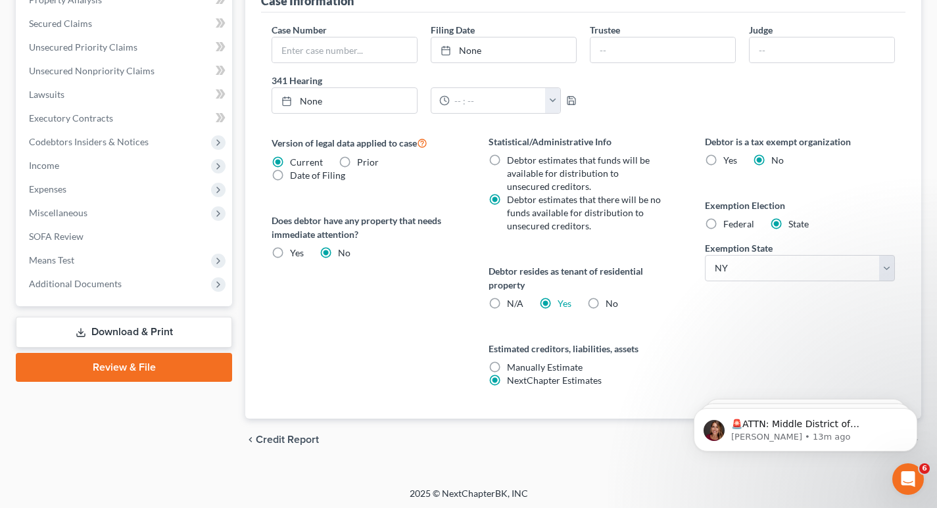
scroll to position [412, 0]
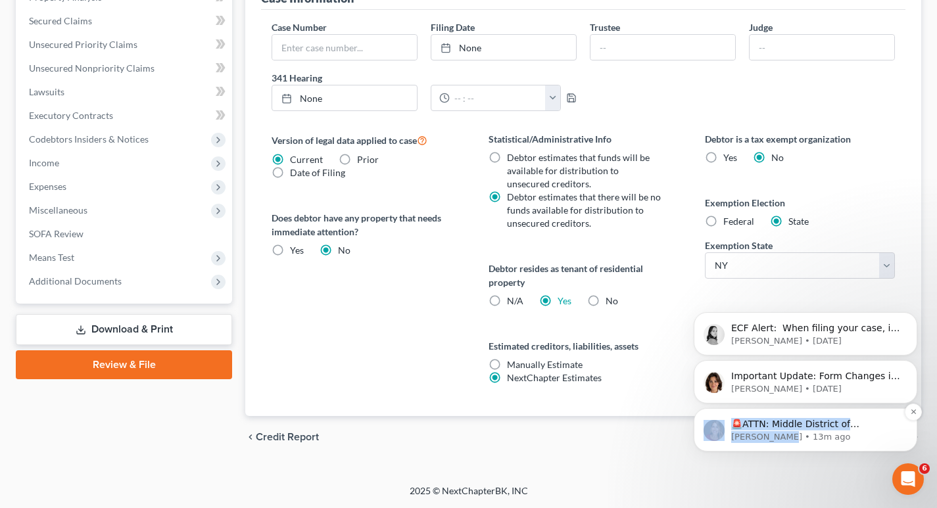
drag, startPoint x: 776, startPoint y: 439, endPoint x: 725, endPoint y: 445, distance: 51.1
click at [725, 445] on div "🚨ATTN: Middle District of [US_STATE] The court has added a new Credit Counselin…" at bounding box center [806, 429] width 224 height 43
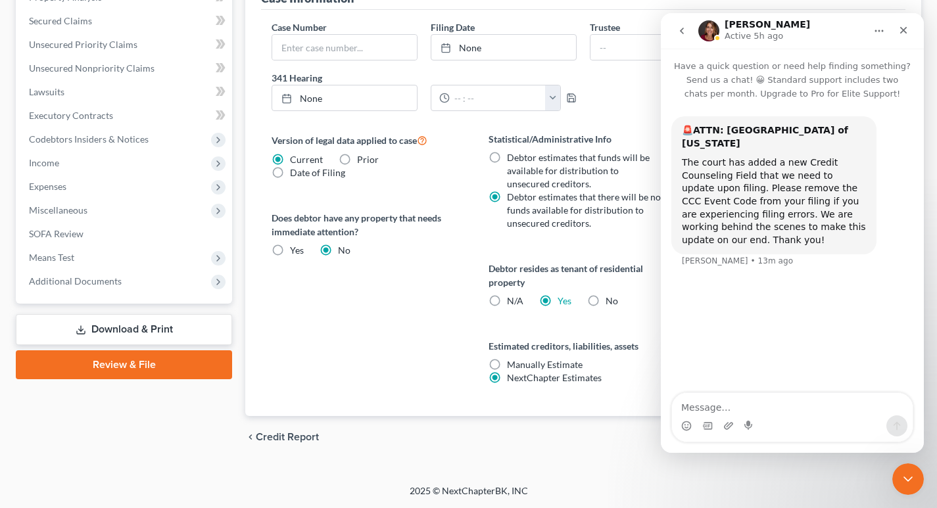
scroll to position [0, 0]
click at [902, 33] on icon "Close" at bounding box center [903, 30] width 7 height 7
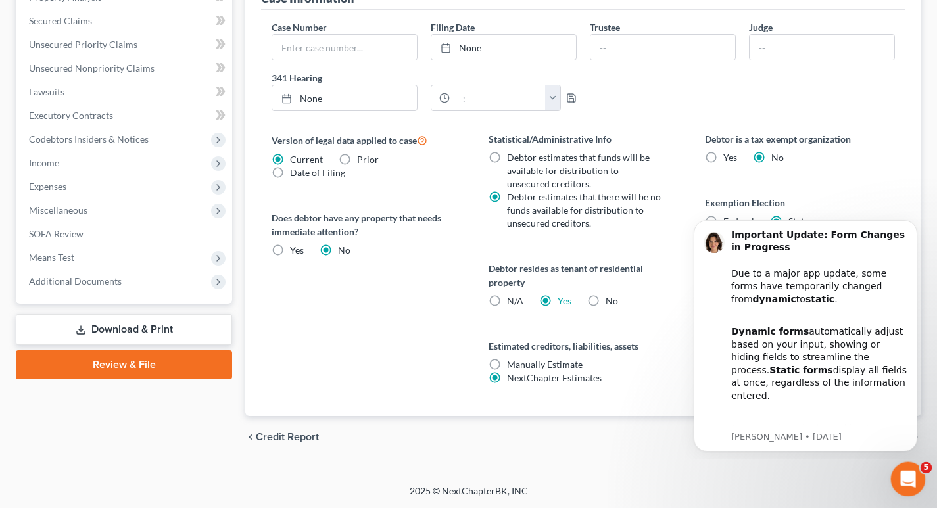
click at [907, 481] on icon "Open Intercom Messenger" at bounding box center [907, 478] width 22 height 22
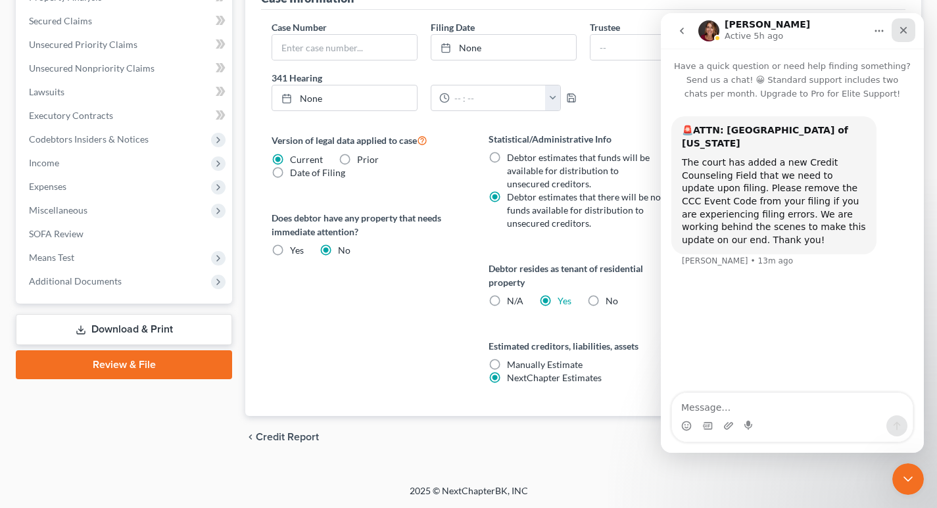
drag, startPoint x: 1570, startPoint y: 37, endPoint x: 908, endPoint y: 24, distance: 663.0
click at [908, 24] on div "Close" at bounding box center [904, 30] width 24 height 24
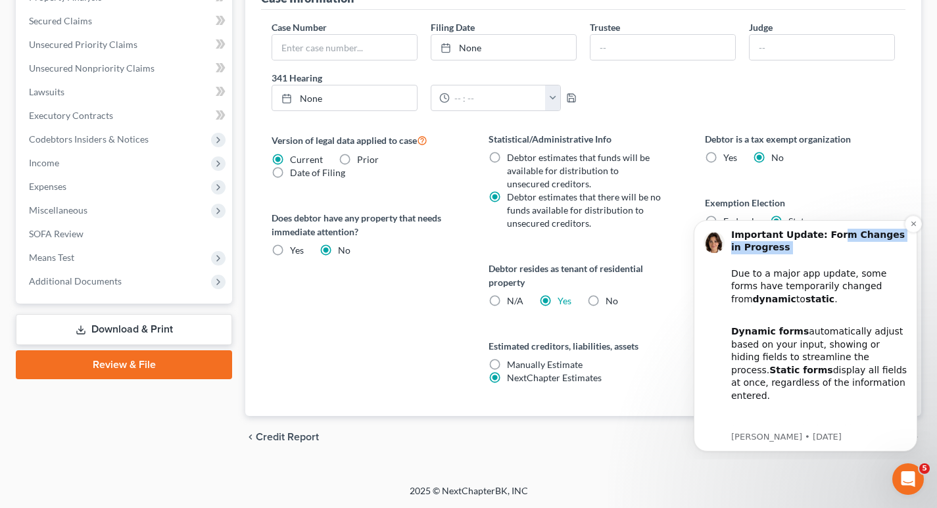
drag, startPoint x: 827, startPoint y: 222, endPoint x: 762, endPoint y: 260, distance: 75.1
click at [762, 260] on div "Important Update: Form Changes in Progress Due to a major app update, some form…" at bounding box center [806, 335] width 224 height 231
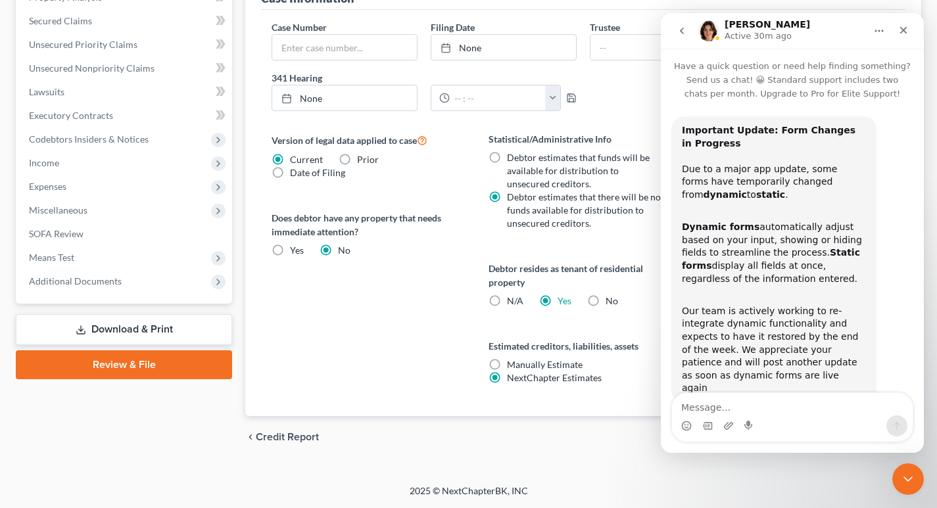
scroll to position [12, 0]
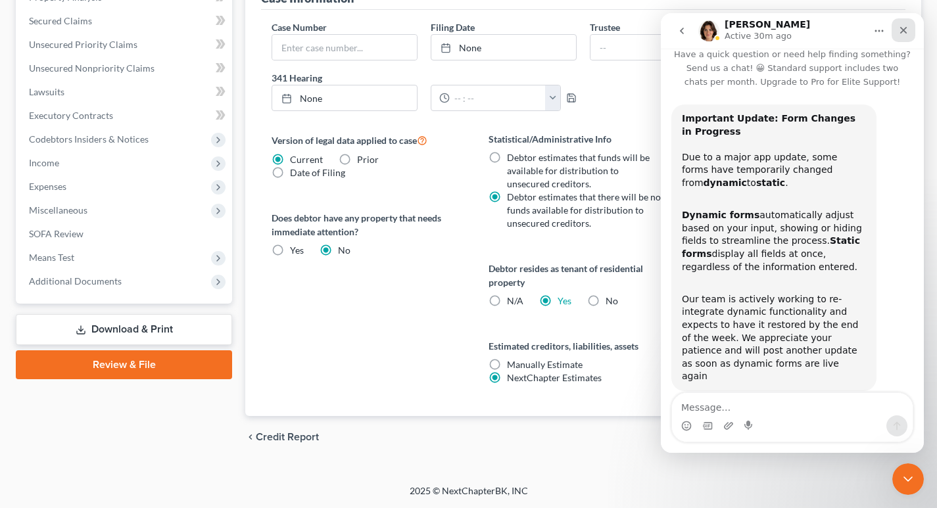
click at [902, 30] on icon "Close" at bounding box center [903, 30] width 11 height 11
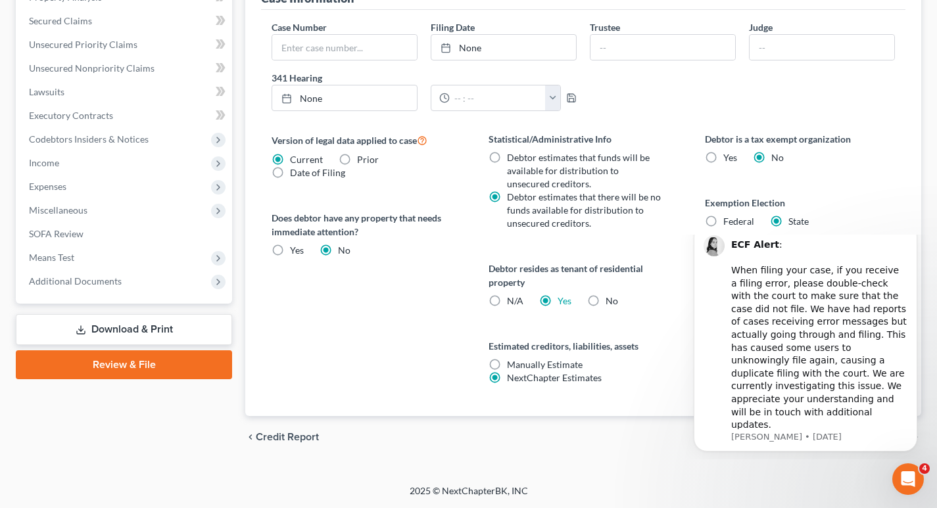
scroll to position [0, 0]
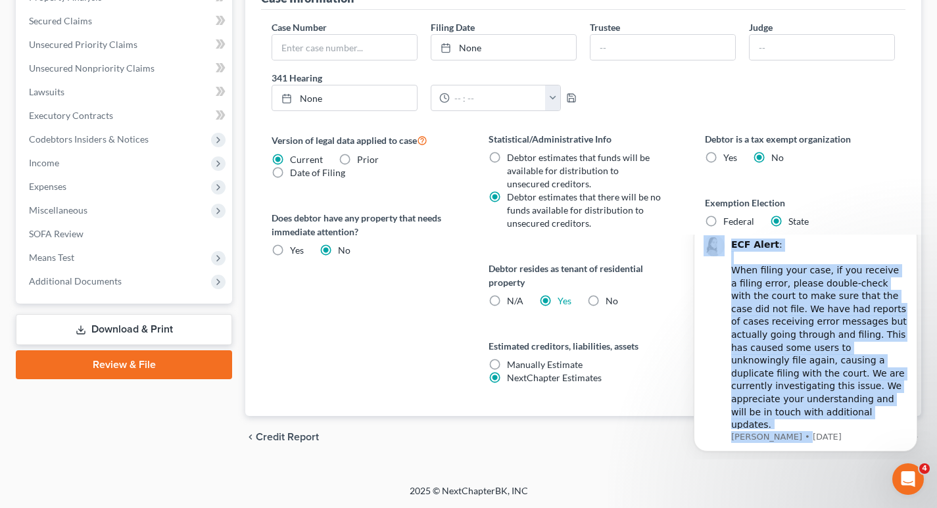
drag, startPoint x: 835, startPoint y: 437, endPoint x: 816, endPoint y: 453, distance: 24.7
click at [816, 453] on body "ECF Alert : ​ When filing your case, if you receive a filing error, please doub…" at bounding box center [805, 347] width 253 height 214
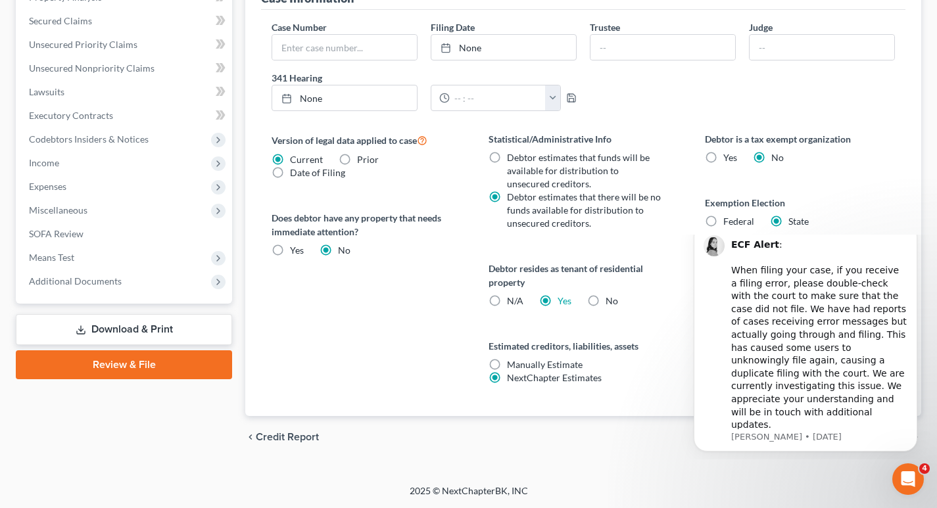
click at [904, 235] on html "ECF Alert : ​ When filing your case, if you receive a filing error, please doub…" at bounding box center [805, 347] width 263 height 225
click at [671, 249] on div "Statistical/Administrative Info Debtor estimates that funds will be available f…" at bounding box center [583, 274] width 216 height 284
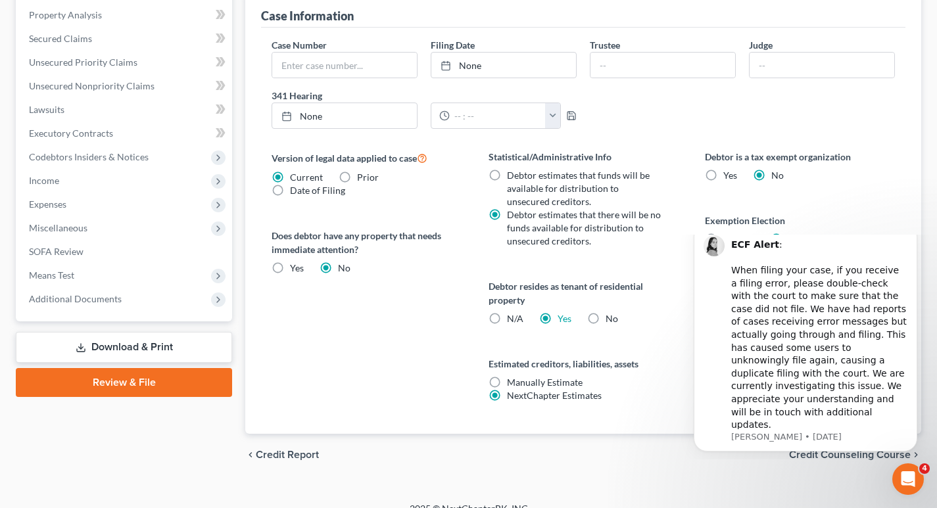
scroll to position [391, 0]
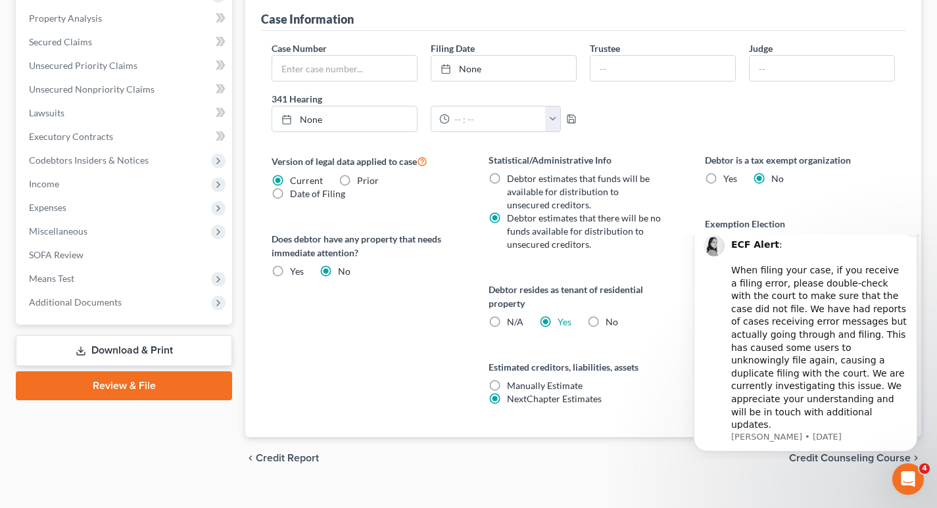
click at [695, 445] on div "ECF Alert : ​ When filing your case, if you receive a filing error, please doub…" at bounding box center [806, 338] width 224 height 228
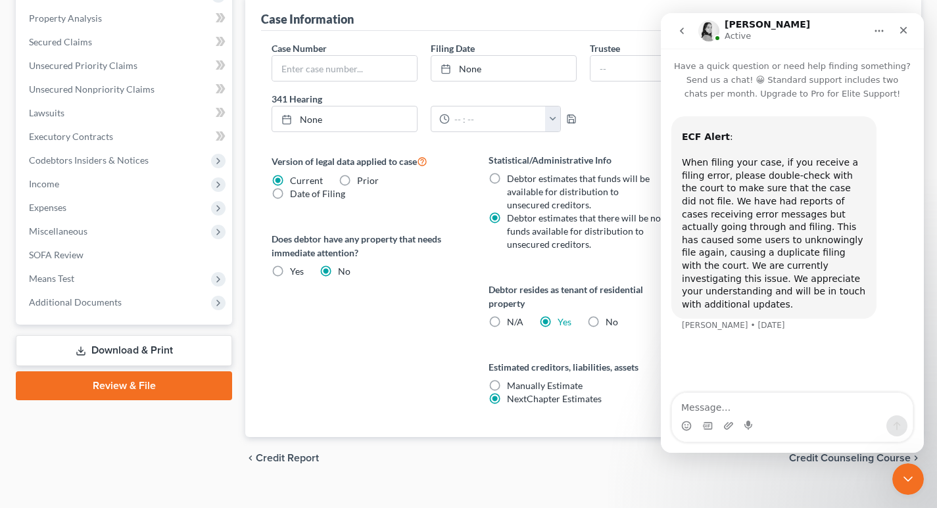
drag, startPoint x: 835, startPoint y: 26, endPoint x: 846, endPoint y: 49, distance: 25.9
click at [768, 16] on nav "[PERSON_NAME] Active" at bounding box center [792, 31] width 263 height 36
drag, startPoint x: 907, startPoint y: 33, endPoint x: 1568, endPoint y: 46, distance: 661.7
click at [907, 33] on icon "Close" at bounding box center [903, 30] width 7 height 7
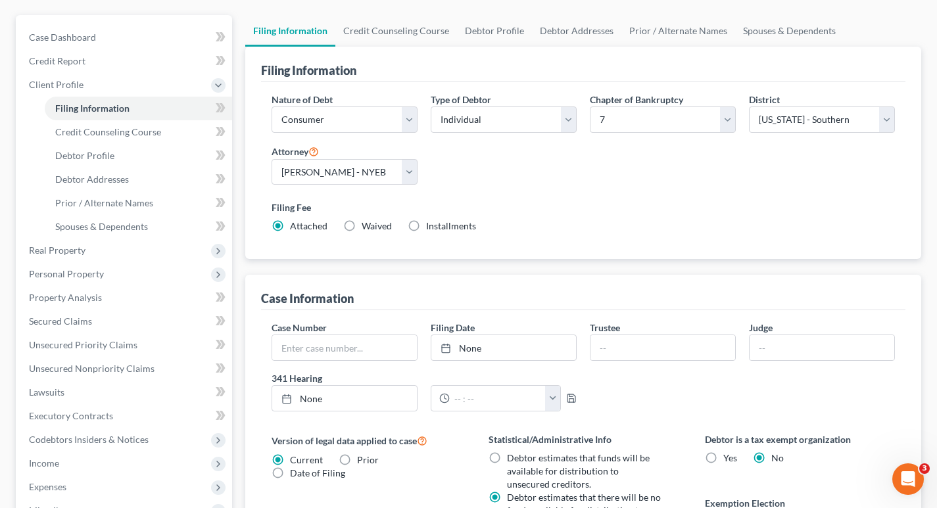
scroll to position [109, 0]
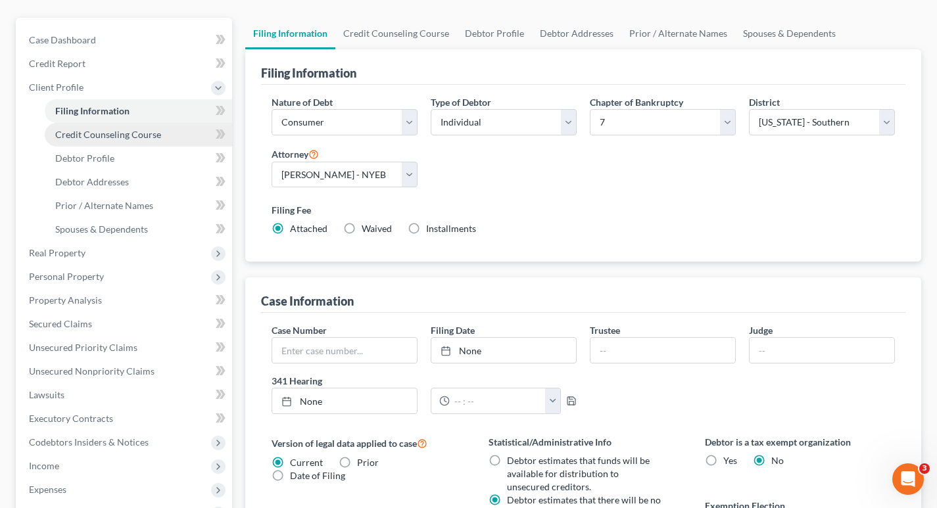
click at [137, 133] on span "Credit Counseling Course" at bounding box center [108, 134] width 106 height 11
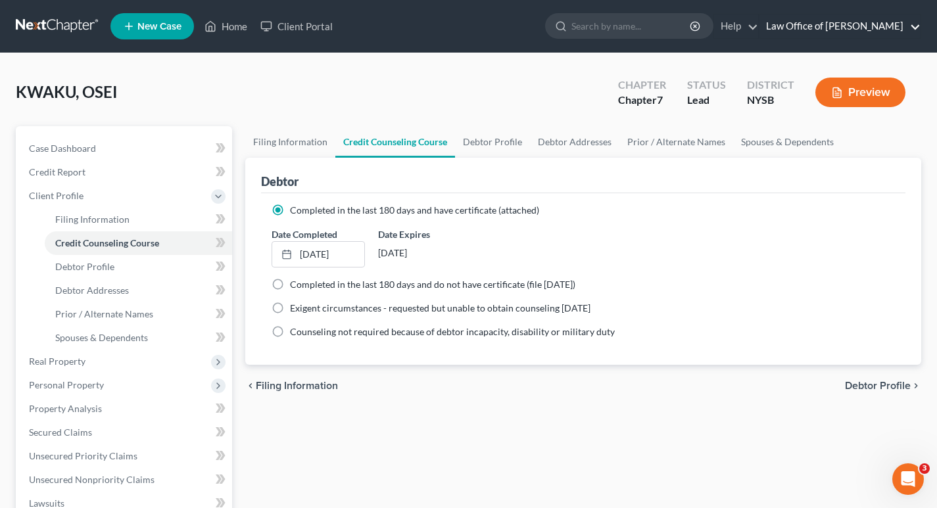
click at [916, 26] on link "Law Office of [PERSON_NAME]" at bounding box center [840, 26] width 161 height 24
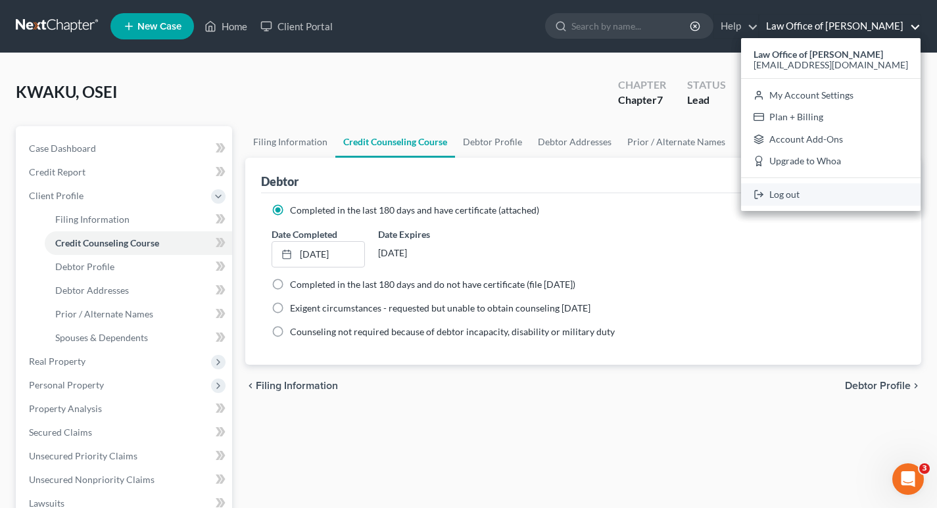
click at [795, 193] on link "Log out" at bounding box center [831, 194] width 180 height 22
